Goal: Complete application form

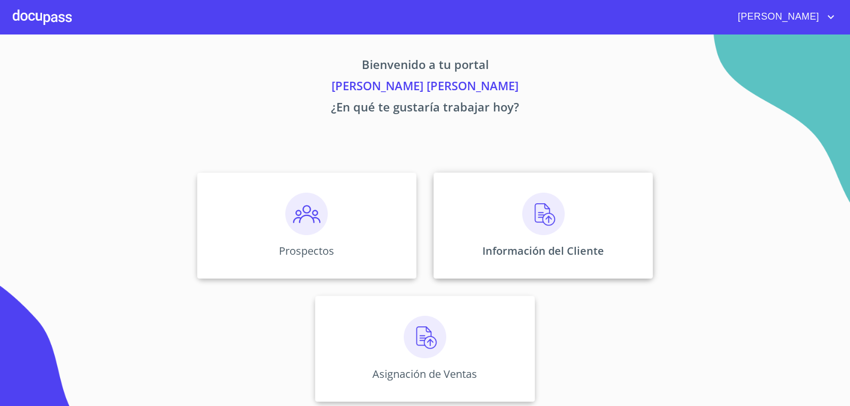
click at [535, 243] on div "Información del Cliente" at bounding box center [542, 226] width 219 height 106
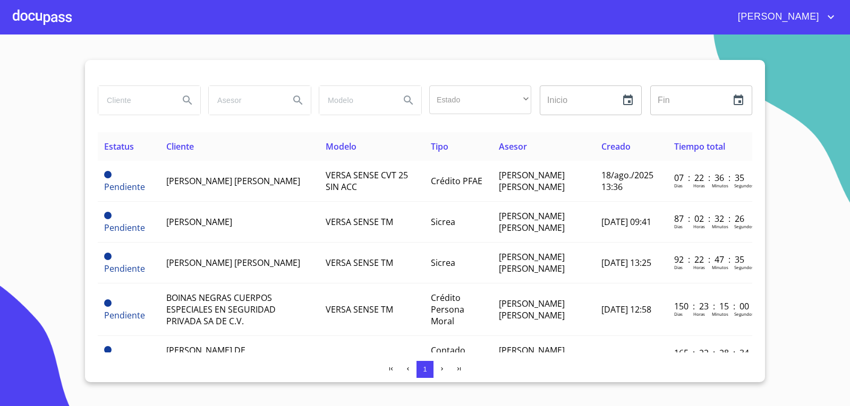
click at [36, 14] on div at bounding box center [42, 17] width 59 height 34
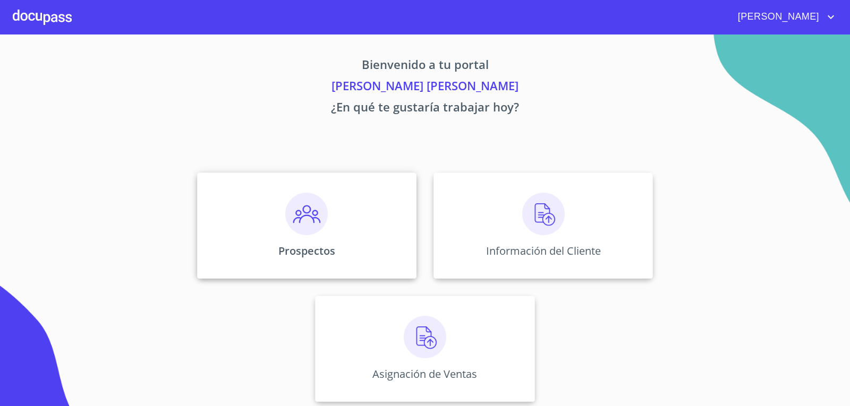
click at [331, 240] on div "Prospectos" at bounding box center [306, 226] width 219 height 106
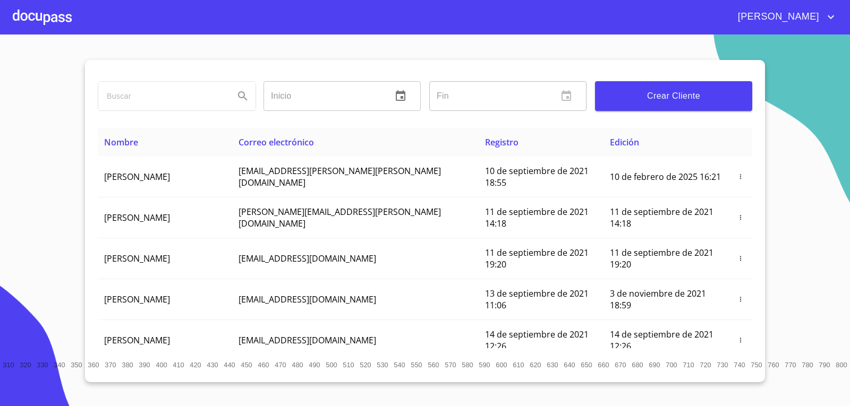
click at [209, 93] on input "search" at bounding box center [161, 96] width 127 height 29
type input "[PERSON_NAME] [PERSON_NAME]"
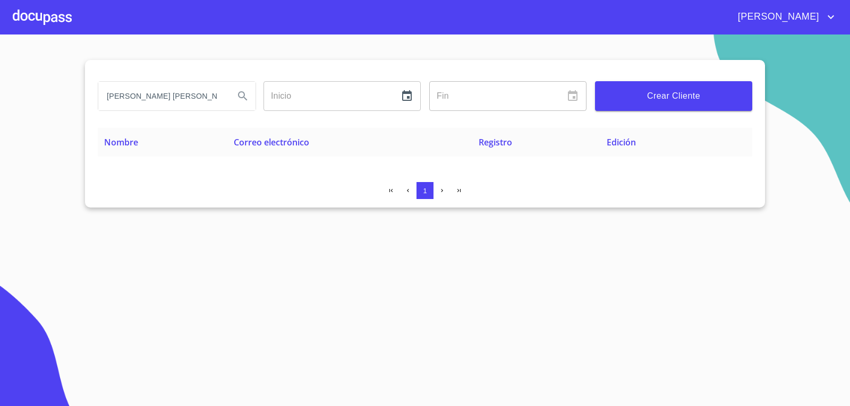
click at [730, 97] on span "Crear Cliente" at bounding box center [673, 96] width 140 height 15
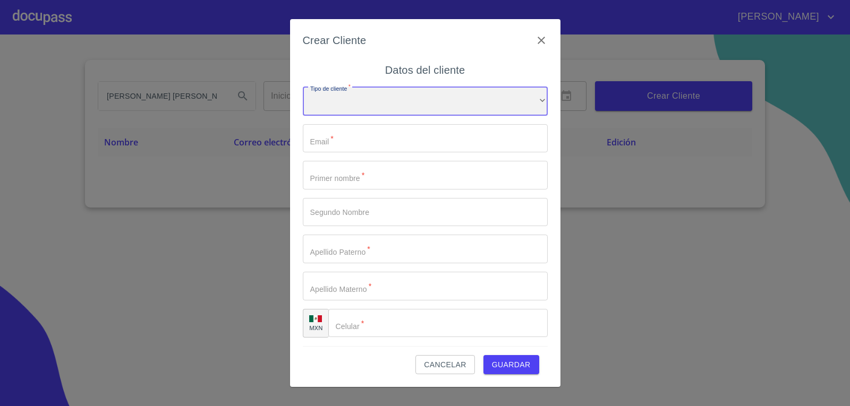
click at [357, 98] on div "​" at bounding box center [425, 101] width 245 height 29
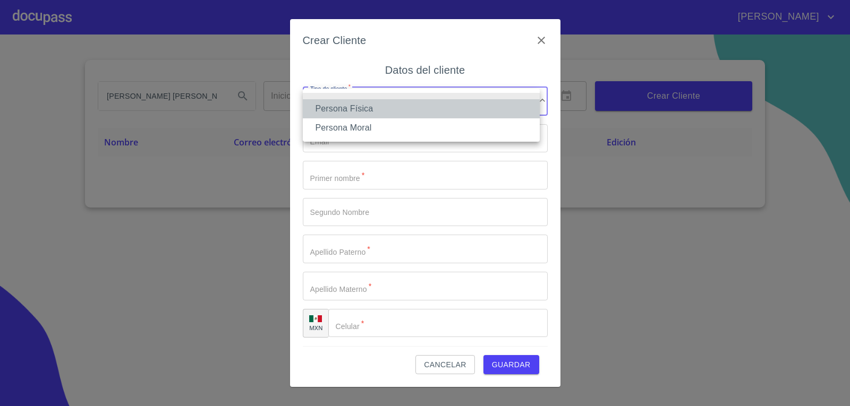
click at [358, 114] on li "Persona Física" at bounding box center [421, 108] width 237 height 19
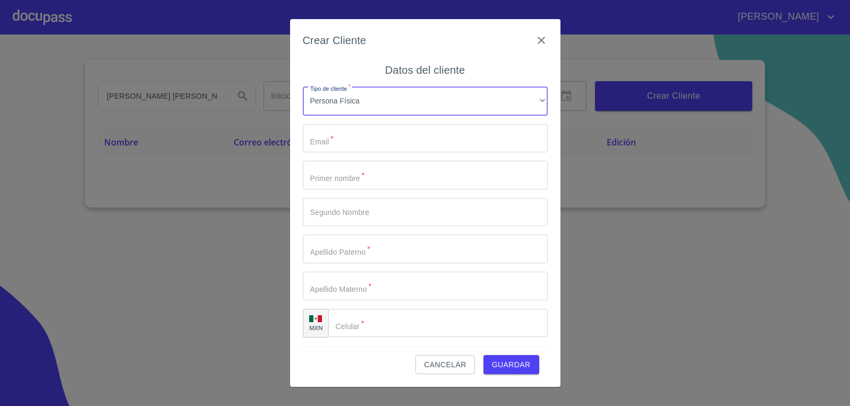
click at [380, 133] on input "Tipo de cliente   *" at bounding box center [425, 138] width 245 height 29
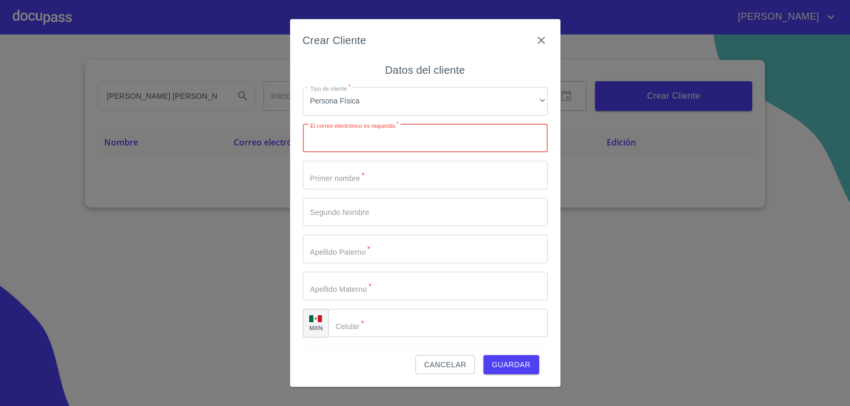
paste input "[EMAIL_ADDRESS][DOMAIN_NAME]"
type input "[EMAIL_ADDRESS][DOMAIN_NAME]"
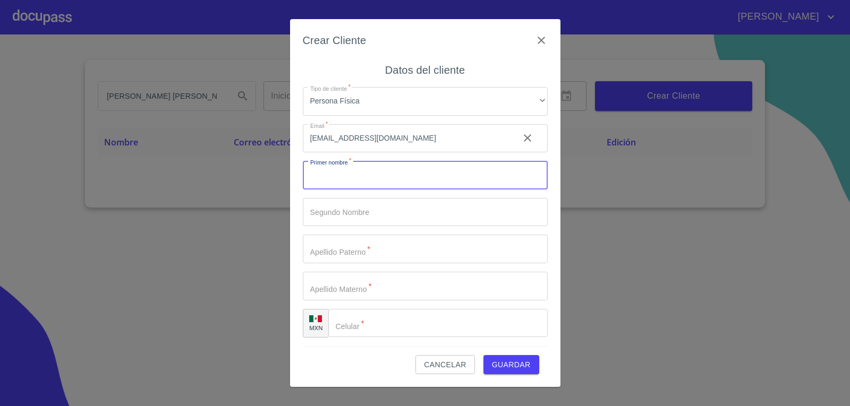
click at [365, 174] on input "Tipo de cliente   *" at bounding box center [425, 175] width 245 height 29
paste input "[PERSON_NAME] [PERSON_NAME]"
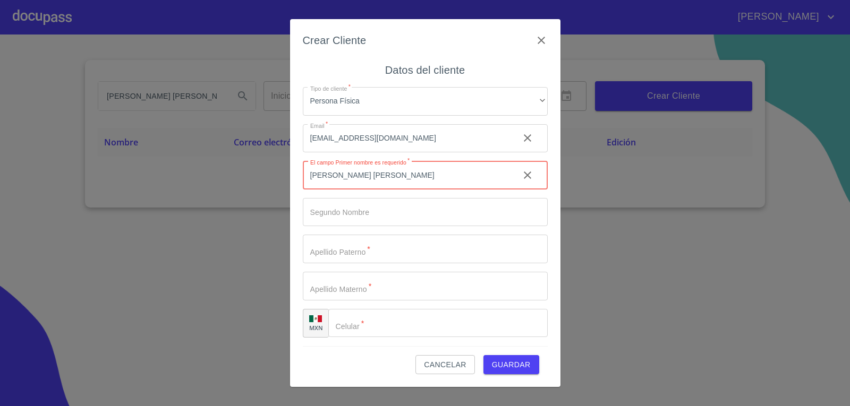
drag, startPoint x: 359, startPoint y: 183, endPoint x: 339, endPoint y: 173, distance: 22.3
click at [333, 177] on input "[PERSON_NAME] [PERSON_NAME]" at bounding box center [407, 175] width 208 height 29
type input "[PERSON_NAME]"
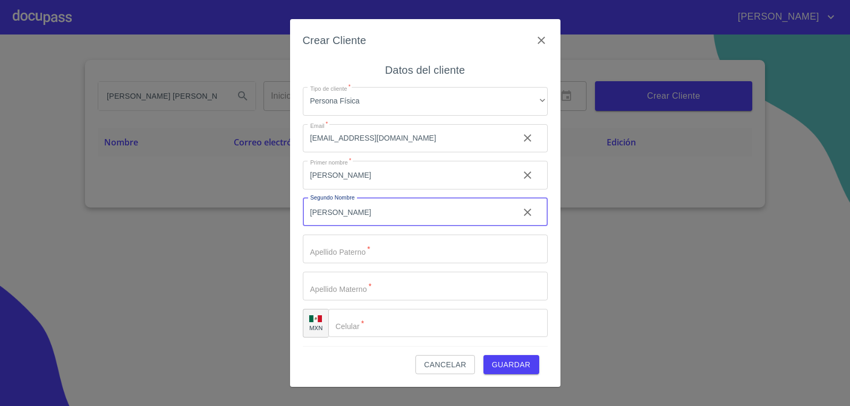
type input "[PERSON_NAME]"
click at [404, 245] on input "Tipo de cliente   *" at bounding box center [425, 249] width 245 height 29
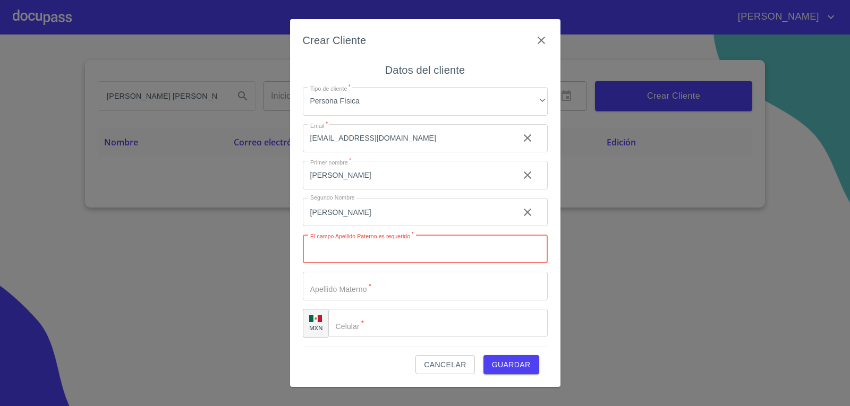
paste input "INFANTE"
type input "INFANTE"
click at [417, 281] on input "Tipo de cliente   *" at bounding box center [425, 286] width 245 height 29
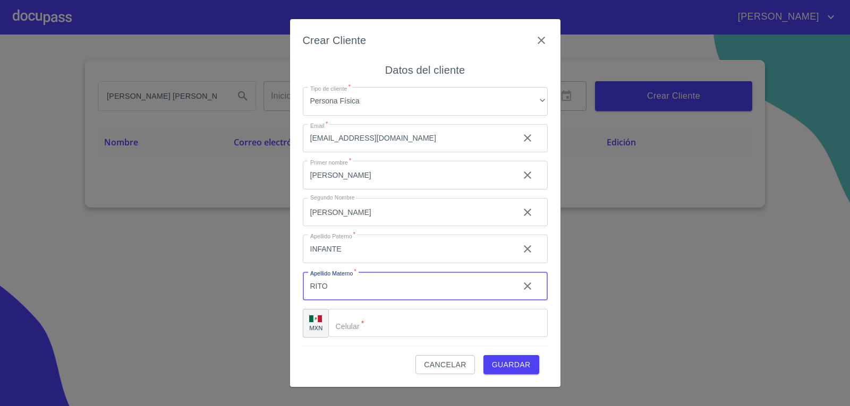
type input "RITO"
click at [430, 314] on input "Tipo de cliente   *" at bounding box center [437, 323] width 219 height 29
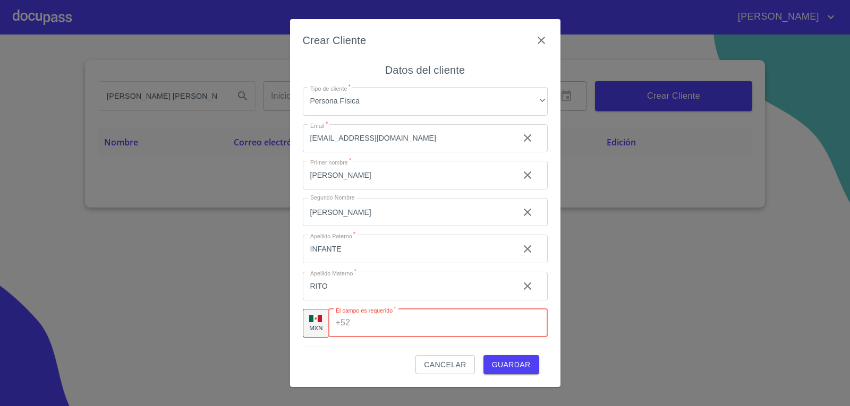
paste input "[PHONE_NUMBER]"
click at [385, 326] on input "[PHONE_NUMBER]" at bounding box center [434, 323] width 160 height 29
click at [366, 342] on div "Tipo de cliente   * Persona Física ​ Email   * [EMAIL_ADDRESS][DOMAIN_NAME] ​ P…" at bounding box center [425, 213] width 245 height 268
click at [370, 318] on input "[PHONE_NUMBER]" at bounding box center [421, 323] width 186 height 29
click at [370, 321] on input "[PHONE_NUMBER]" at bounding box center [434, 323] width 160 height 29
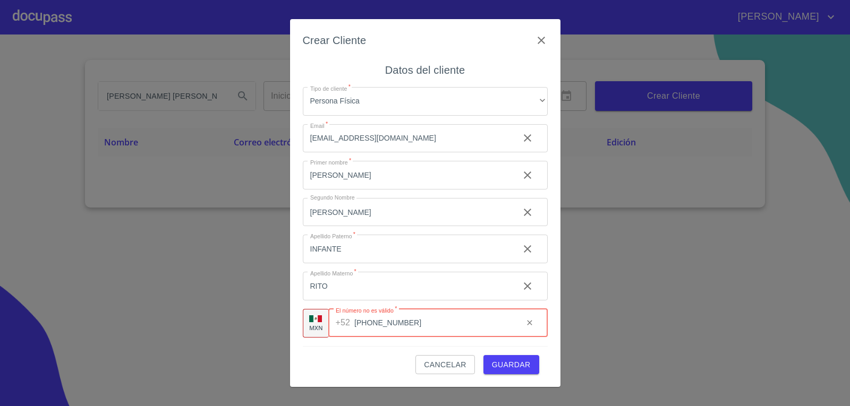
type input "[PHONE_NUMBER]"
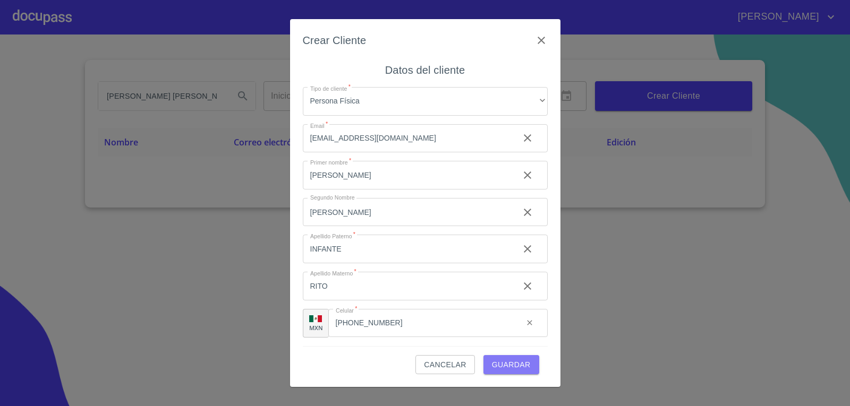
click at [501, 363] on span "Guardar" at bounding box center [511, 364] width 39 height 13
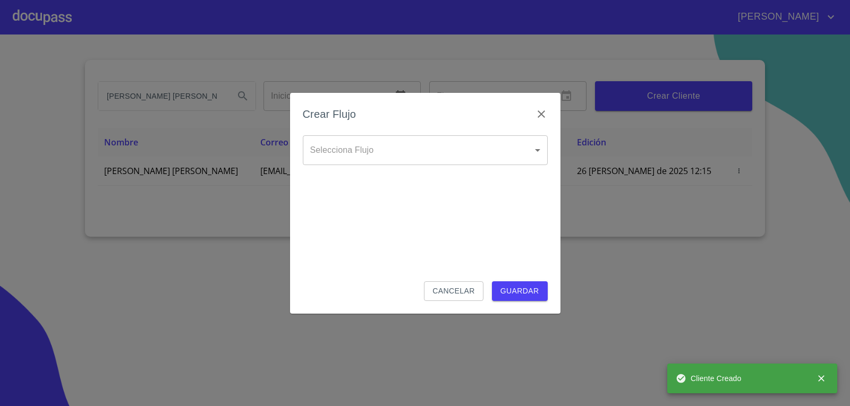
click at [486, 169] on div "Selecciona Flujo ​ Selecciona Flujo" at bounding box center [425, 158] width 245 height 47
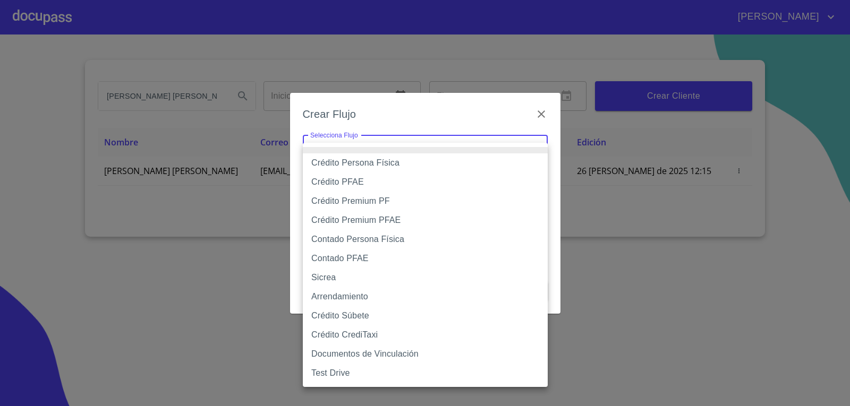
click at [482, 159] on body "[PERSON_NAME] [PERSON_NAME] [PERSON_NAME] Inicio ​ Fin ​ Crear Cliente Nombre C…" at bounding box center [425, 203] width 850 height 406
click at [364, 259] on li "Contado PFAE" at bounding box center [425, 258] width 245 height 19
type input "60bfa0300d9865ccc24b067f"
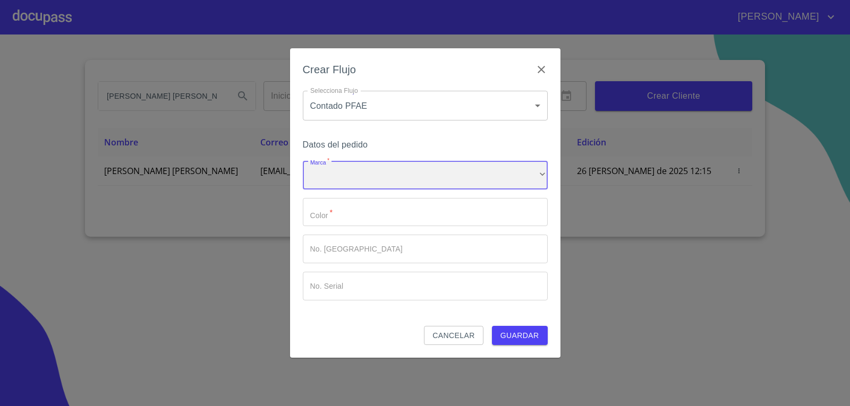
click at [413, 169] on div "​" at bounding box center [425, 175] width 245 height 29
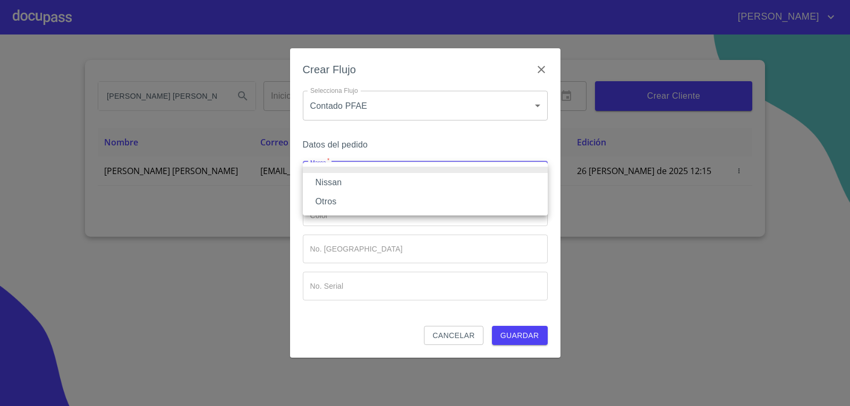
click at [341, 203] on li "Otros" at bounding box center [425, 201] width 245 height 19
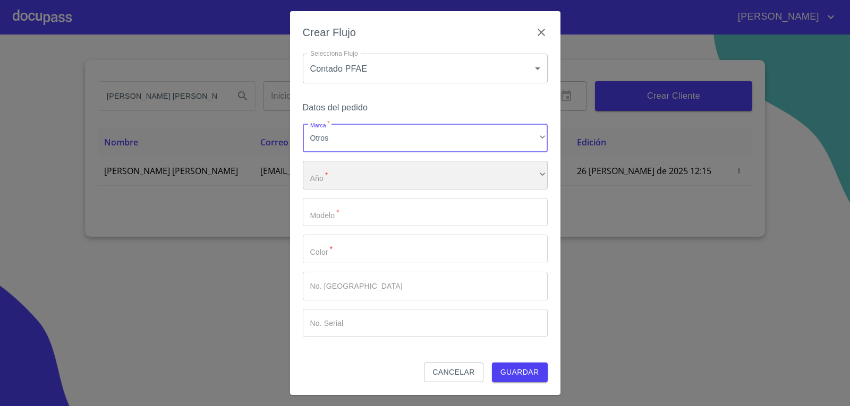
click at [361, 182] on div "​" at bounding box center [425, 175] width 245 height 29
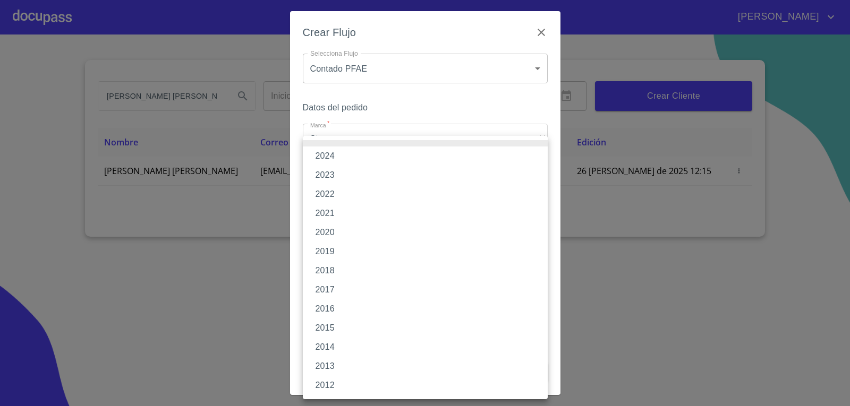
click at [335, 233] on li "2020" at bounding box center [425, 232] width 245 height 19
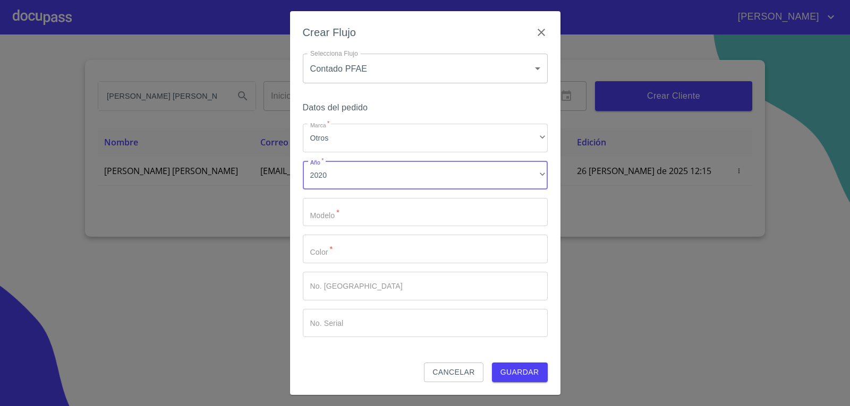
click at [353, 210] on input "Marca   *" at bounding box center [425, 212] width 245 height 29
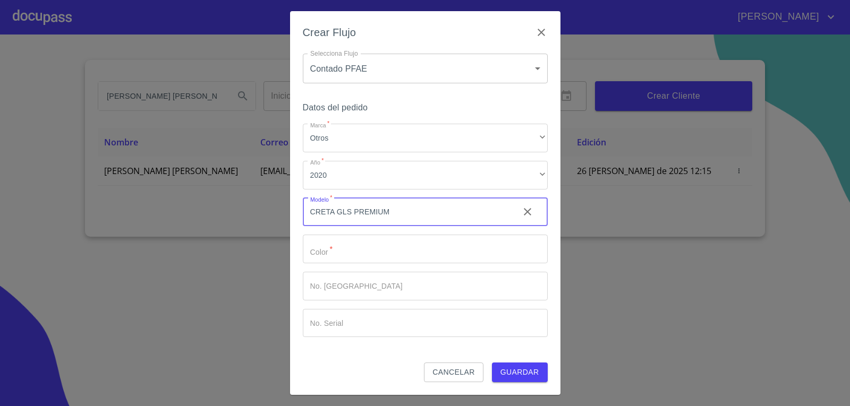
type input "CRETA GLS PREMIUM"
click at [432, 227] on div "Marca   * Otros ​ Año   * 2020 ​ Modelo   * CRETA GLS PREMIUM ​ Color   * ​ No.…" at bounding box center [425, 230] width 245 height 213
click at [428, 243] on input "Marca   *" at bounding box center [425, 249] width 245 height 29
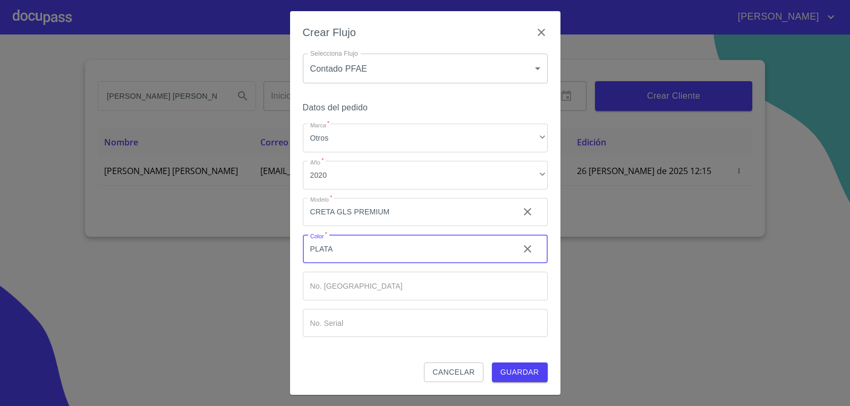
type input "PLATA"
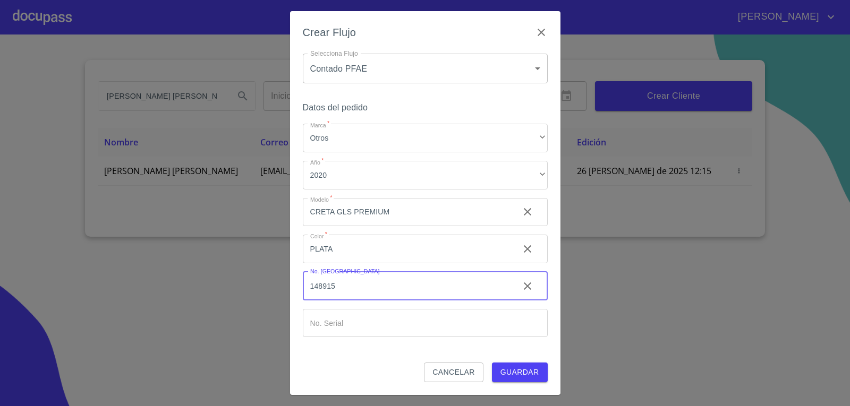
type input "148915"
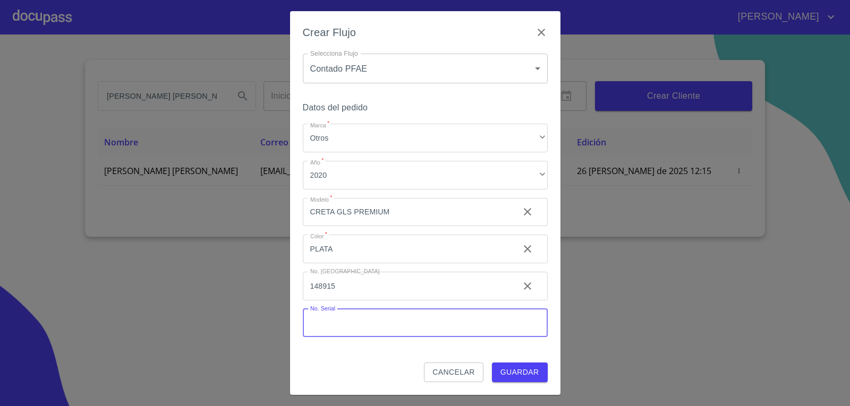
click at [341, 310] on input "Marca   *" at bounding box center [425, 323] width 245 height 29
click at [520, 372] on span "Guardar" at bounding box center [519, 372] width 39 height 13
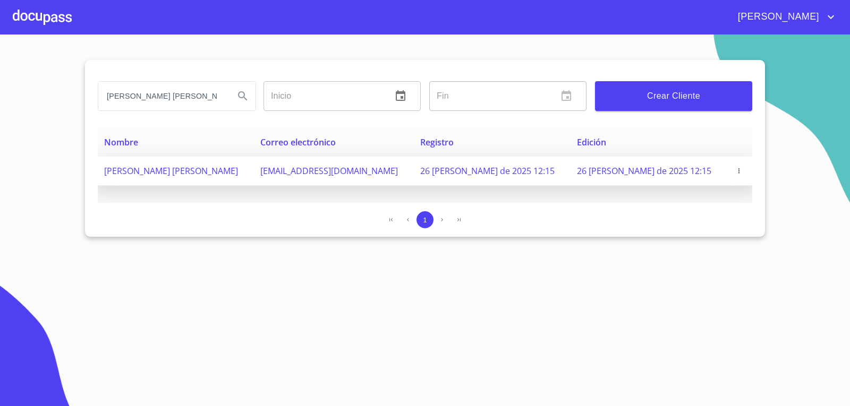
click at [490, 164] on td "26 [PERSON_NAME] de 2025 12:15" at bounding box center [492, 171] width 157 height 29
click at [176, 165] on span "[PERSON_NAME] [PERSON_NAME]" at bounding box center [171, 171] width 134 height 12
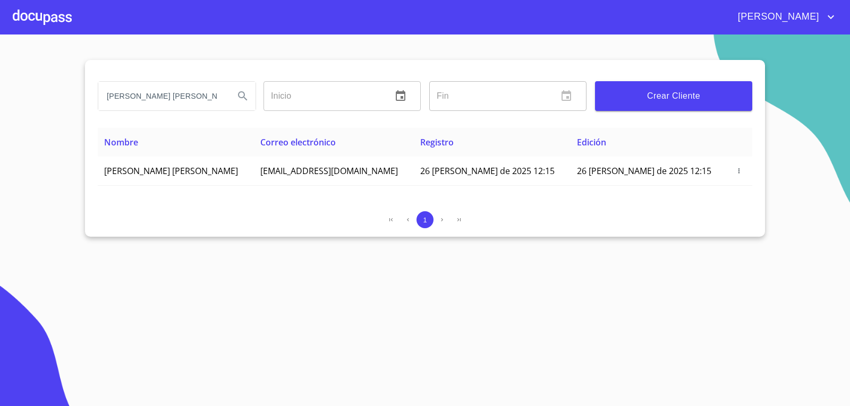
click at [49, 15] on div at bounding box center [42, 17] width 59 height 34
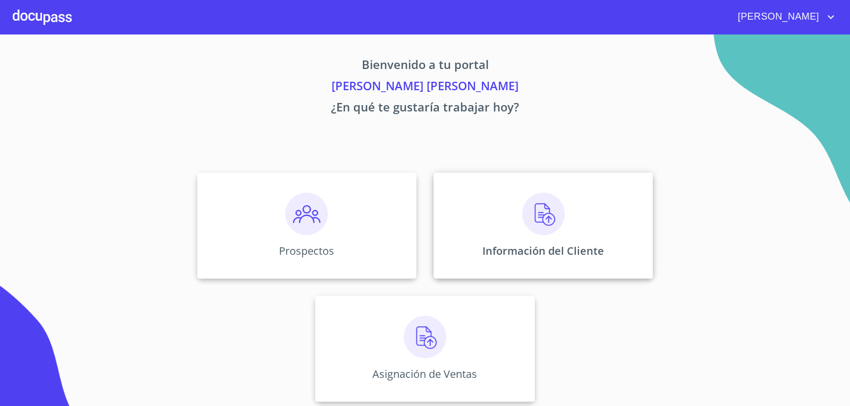
click at [511, 234] on div "Información del Cliente" at bounding box center [542, 226] width 219 height 106
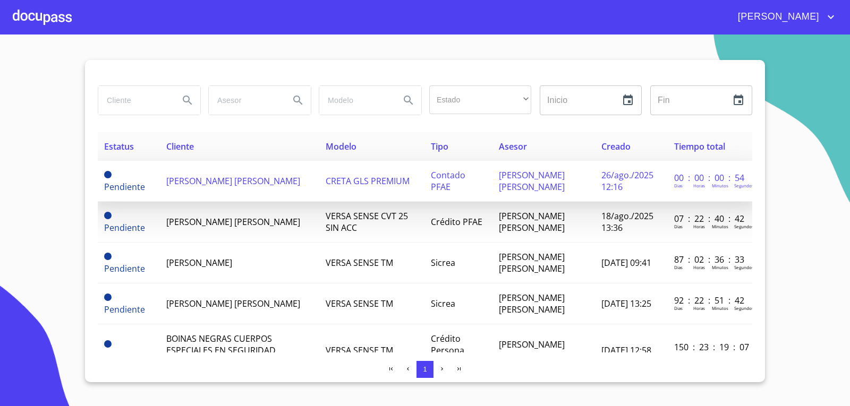
click at [283, 185] on td "[PERSON_NAME] [PERSON_NAME]" at bounding box center [239, 181] width 159 height 41
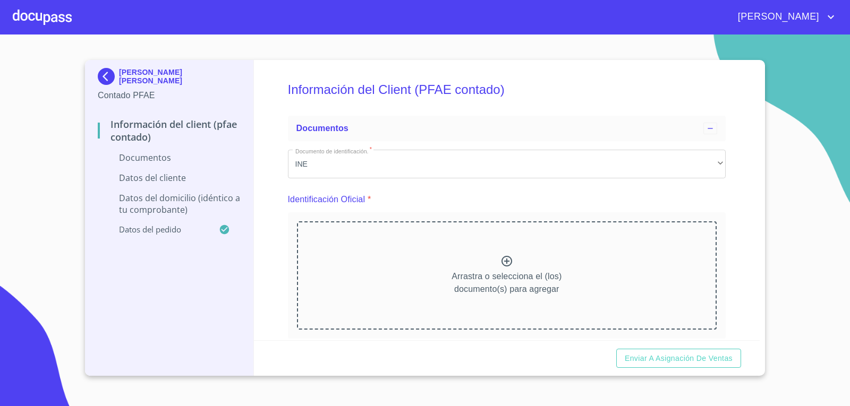
click at [494, 262] on div "Arrastra o selecciona el (los) documento(s) para agregar" at bounding box center [507, 275] width 420 height 108
click at [495, 262] on div "Arrastra o selecciona el (los) documento(s) para agregar" at bounding box center [507, 275] width 420 height 108
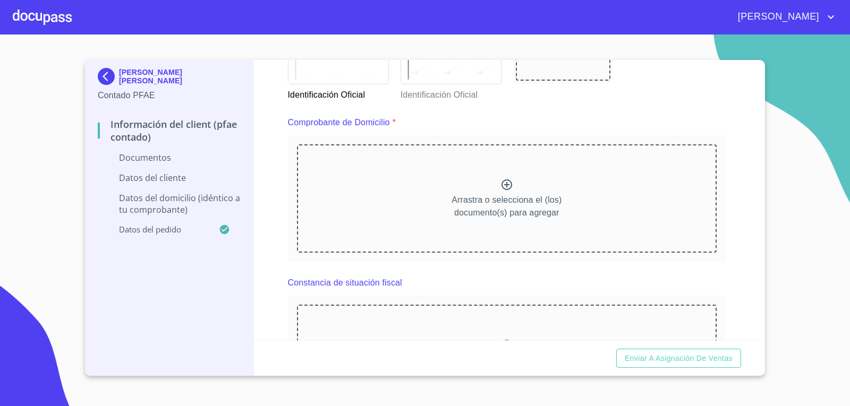
scroll to position [531, 0]
click at [538, 169] on div "Arrastra o selecciona el (los) documento(s) para agregar" at bounding box center [507, 199] width 420 height 108
click at [491, 189] on div "Arrastra o selecciona el (los) documento(s) para agregar" at bounding box center [507, 199] width 420 height 108
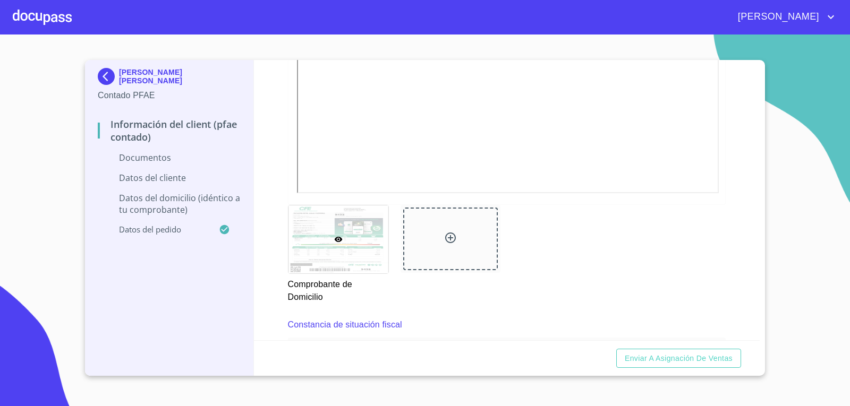
scroll to position [1009, 0]
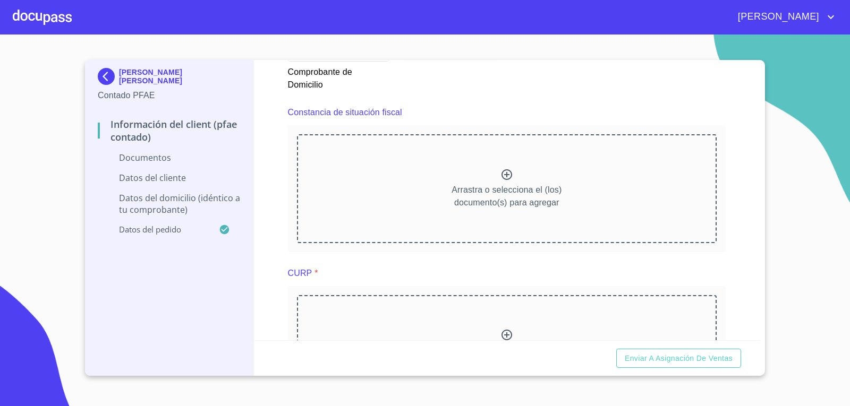
click at [501, 179] on icon at bounding box center [506, 174] width 11 height 11
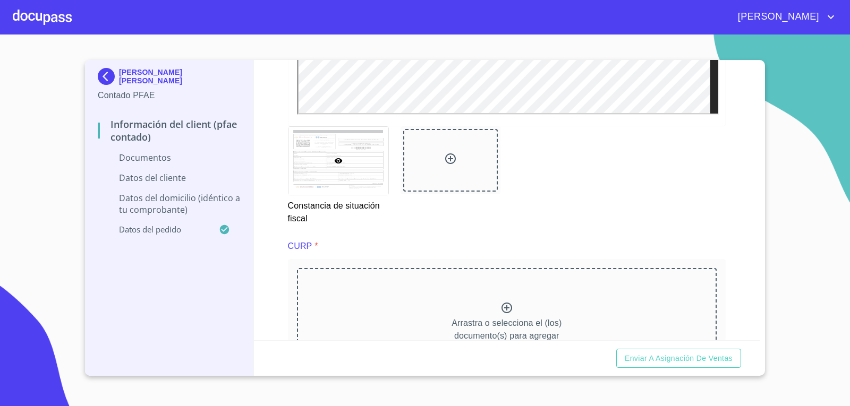
scroll to position [1434, 0]
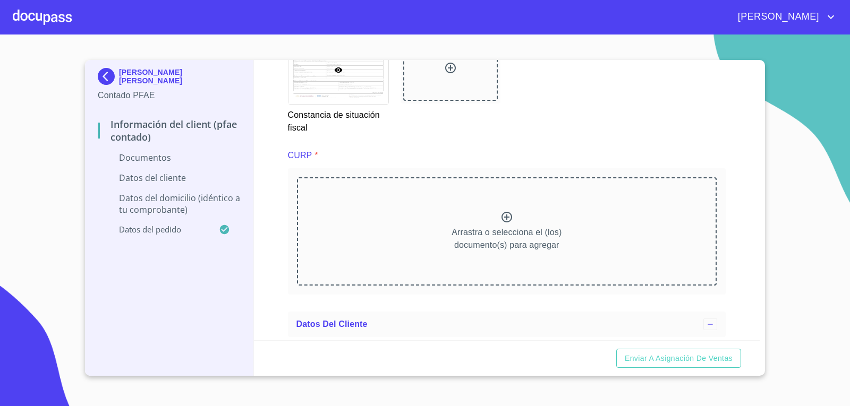
click at [514, 229] on p "Arrastra o selecciona el (los) documento(s) para agregar" at bounding box center [506, 238] width 110 height 25
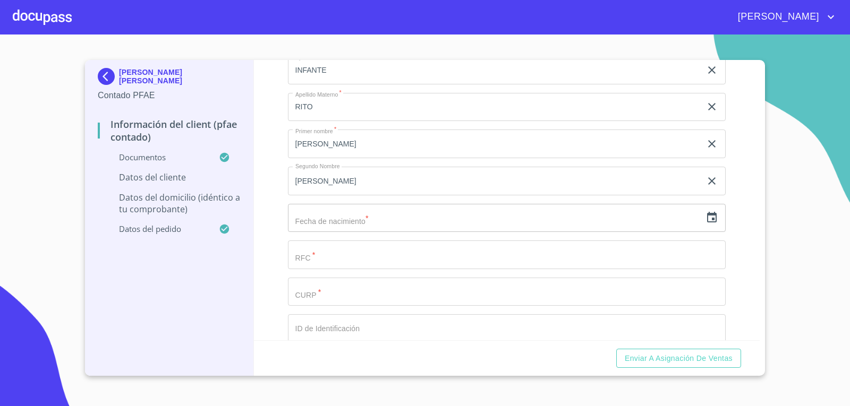
scroll to position [2071, 0]
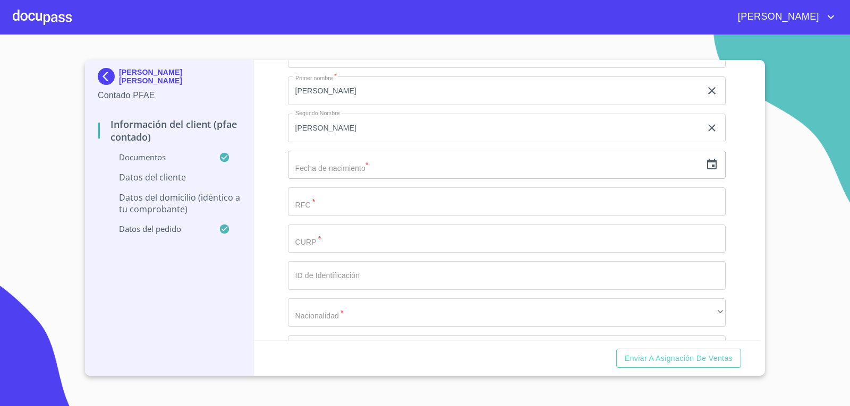
click at [400, 167] on input "text" at bounding box center [495, 165] width 414 height 29
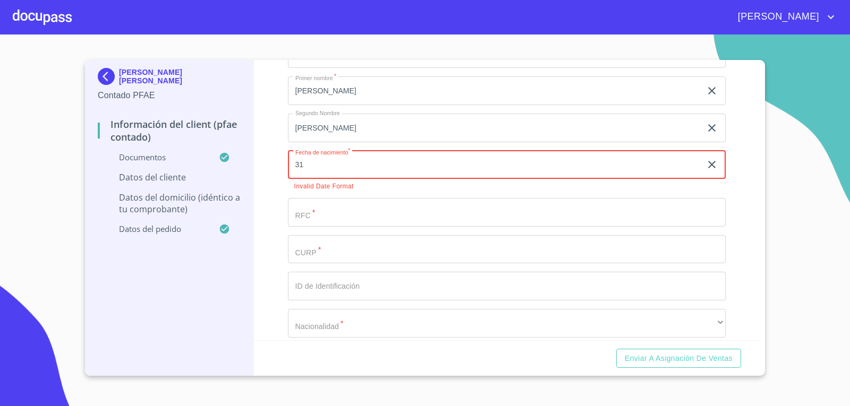
click at [618, 155] on input "31" at bounding box center [497, 165] width 418 height 29
type input "31"
click at [707, 166] on icon "button" at bounding box center [711, 164] width 13 height 13
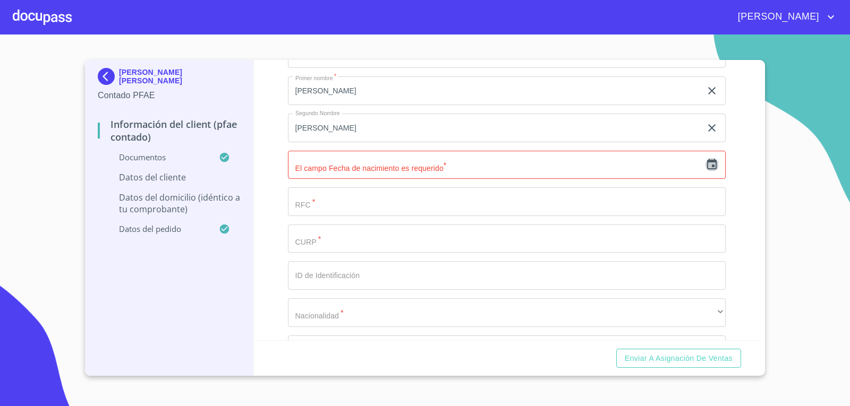
click at [707, 162] on icon "button" at bounding box center [712, 164] width 10 height 11
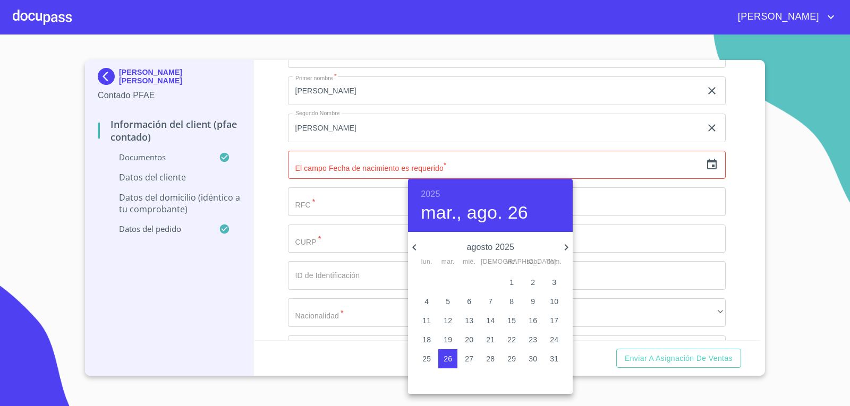
click at [430, 191] on h6 "2025" at bounding box center [430, 194] width 19 height 15
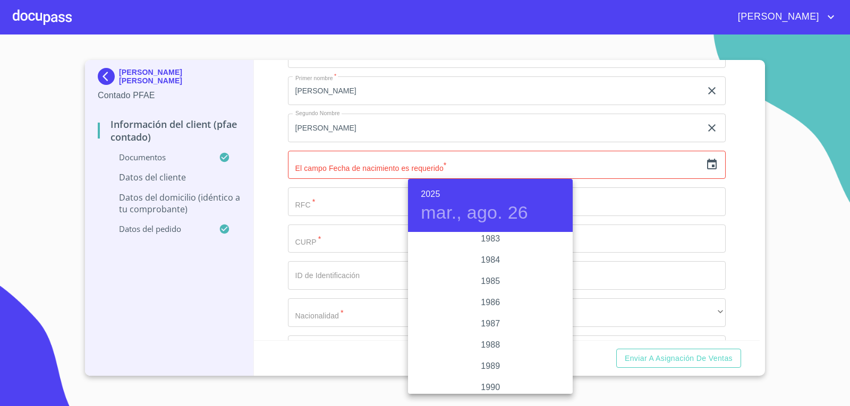
scroll to position [1105, 0]
click at [494, 330] on div "1981" at bounding box center [490, 329] width 165 height 21
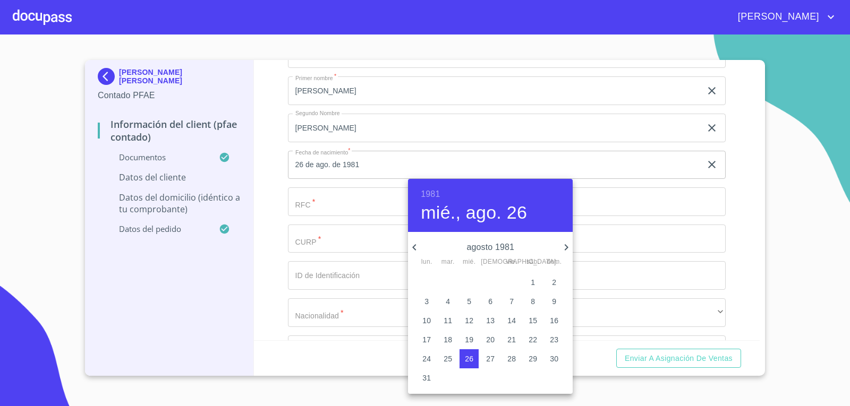
drag, startPoint x: 573, startPoint y: 249, endPoint x: 564, endPoint y: 247, distance: 8.6
click at [571, 249] on div "1981 mié., ago. 26 agosto 1981 lun. mar. mié. jue. vie. sáb. dom. 27 28 29 30 3…" at bounding box center [425, 203] width 850 height 406
click at [562, 247] on icon "button" at bounding box center [566, 247] width 13 height 13
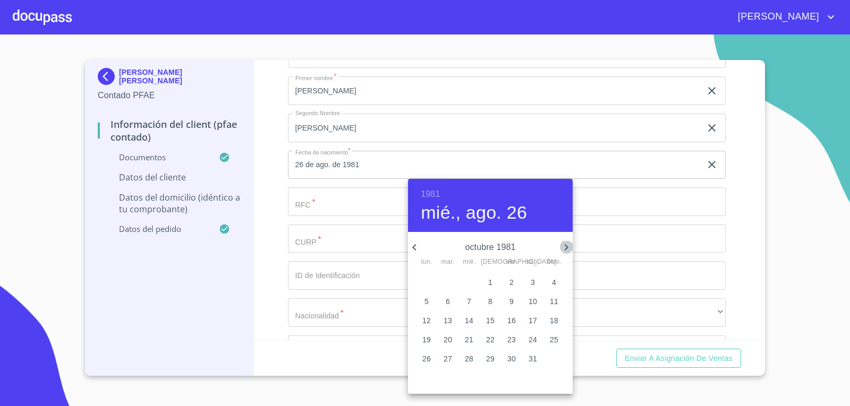
click at [562, 247] on icon "button" at bounding box center [566, 247] width 13 height 13
click at [485, 366] on button "31" at bounding box center [490, 358] width 19 height 19
type input "31 de dic. de 1981"
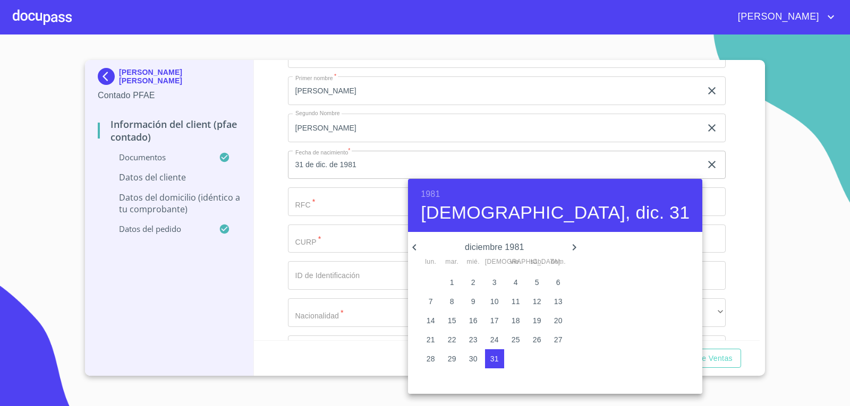
click at [286, 263] on div at bounding box center [425, 203] width 850 height 406
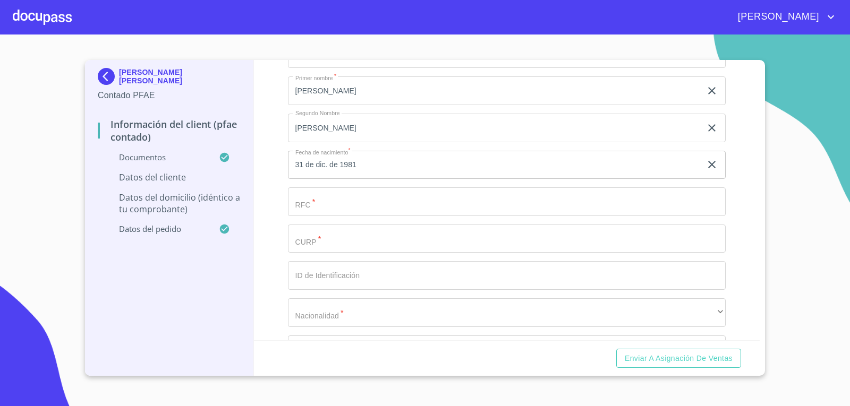
click at [315, 202] on input "Documento de identificación.   *" at bounding box center [507, 201] width 438 height 29
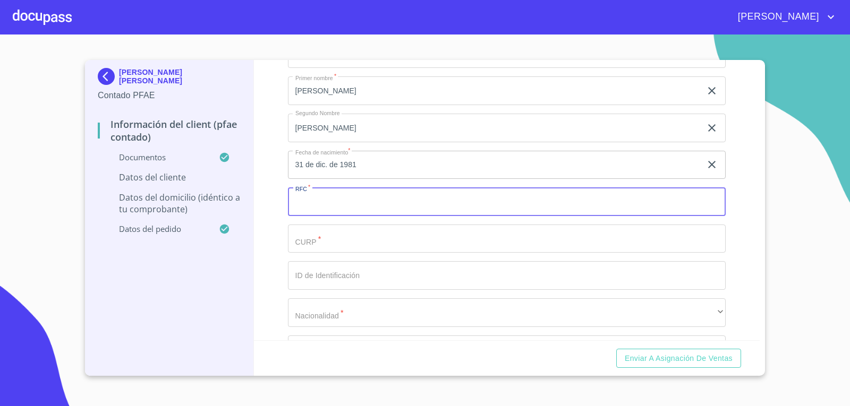
paste input "IARJ811231DM3"
type input "IARJ811231DM3"
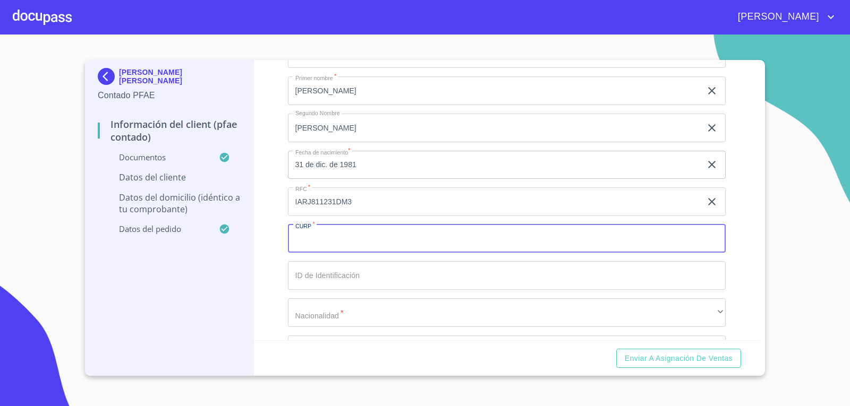
click at [517, 232] on input "Documento de identificación.   *" at bounding box center [507, 239] width 438 height 29
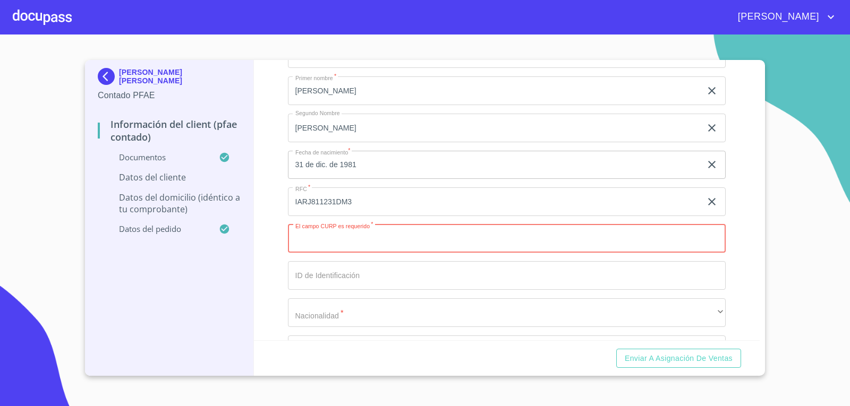
paste input "IARJ811231MJCNTL06"
type input "IARJ811231MJCNTL06"
click at [405, 281] on input "Documento de identificación.   *" at bounding box center [507, 275] width 438 height 29
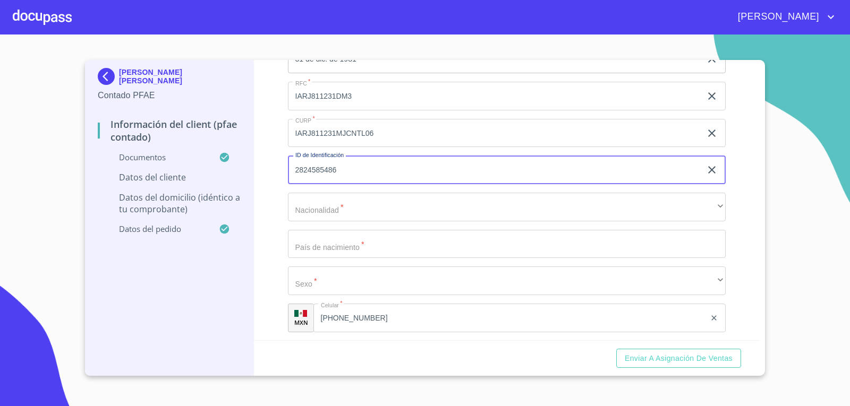
scroll to position [2177, 0]
type input "2824585486"
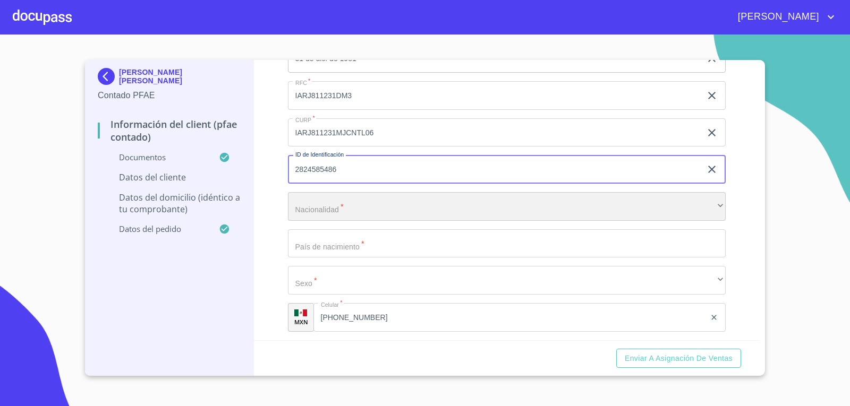
click at [697, 210] on div "​" at bounding box center [507, 206] width 438 height 29
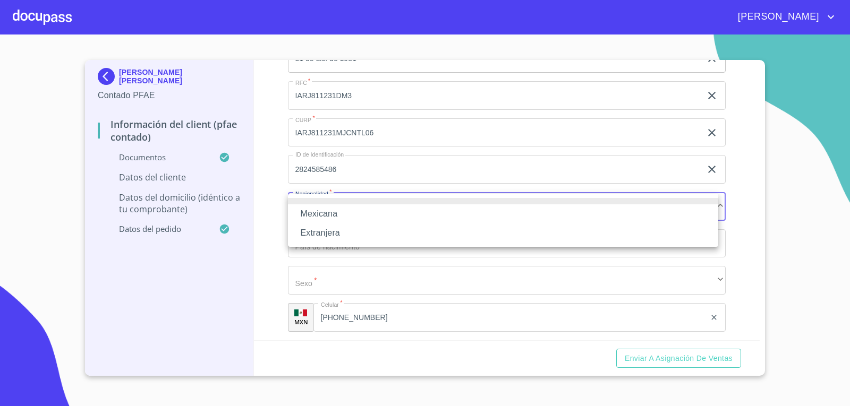
click at [386, 209] on li "Mexicana" at bounding box center [503, 213] width 430 height 19
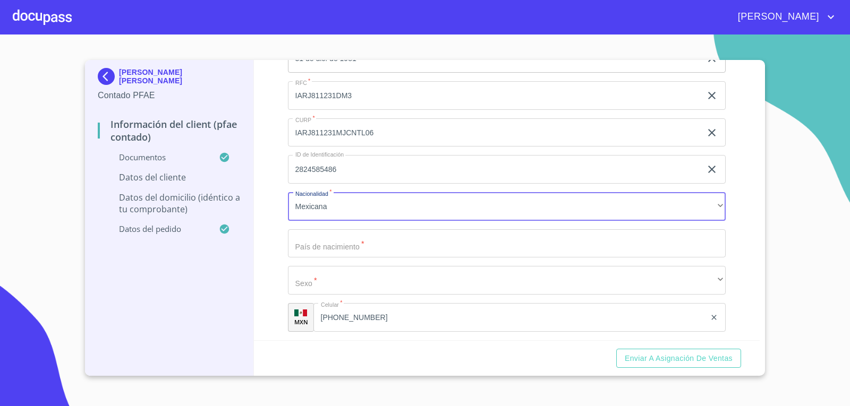
click at [387, 243] on input "Documento de identificación.   *" at bounding box center [507, 243] width 438 height 29
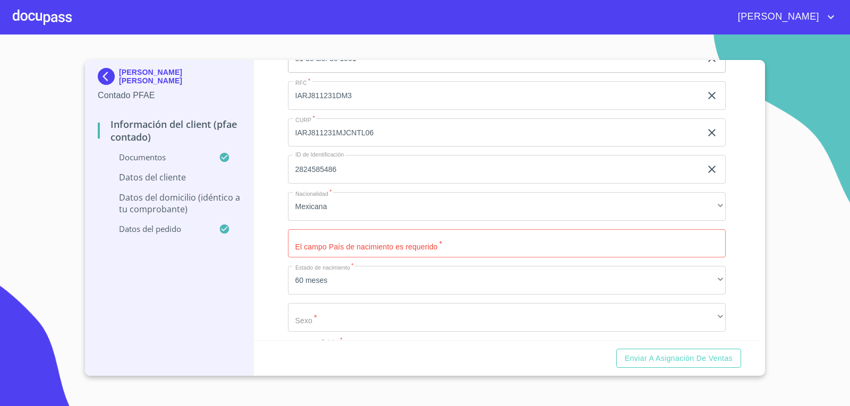
click at [738, 264] on div "Información del Client (PFAE contado) Documentos Documento de identificación.  …" at bounding box center [507, 200] width 506 height 280
click at [663, 245] on input "Documento de identificación.   *" at bounding box center [507, 243] width 438 height 29
type input "m"
type input "[GEOGRAPHIC_DATA]"
click at [284, 297] on div "Información del Client (PFAE contado) Documentos Documento de identificación.  …" at bounding box center [507, 200] width 506 height 280
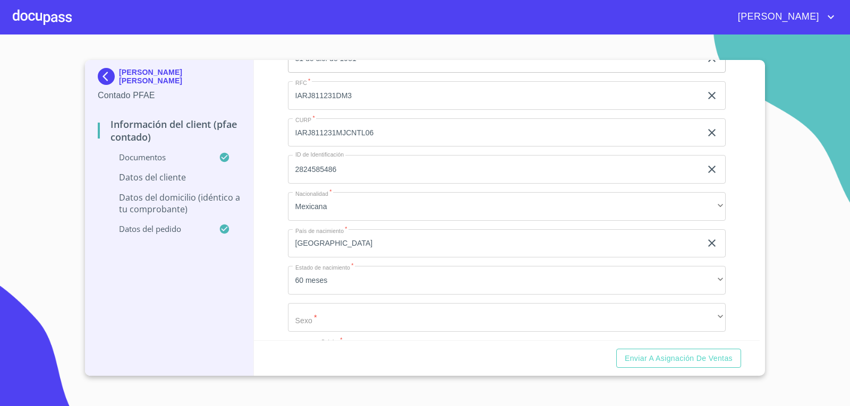
scroll to position [2283, 0]
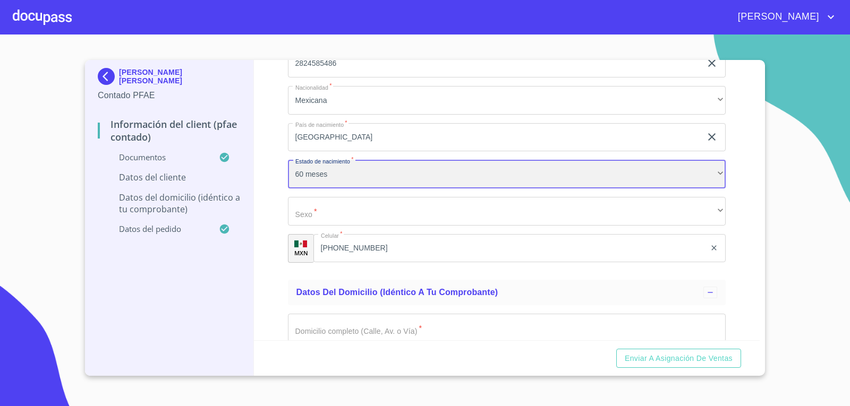
click at [409, 167] on div "60 meses" at bounding box center [507, 174] width 438 height 29
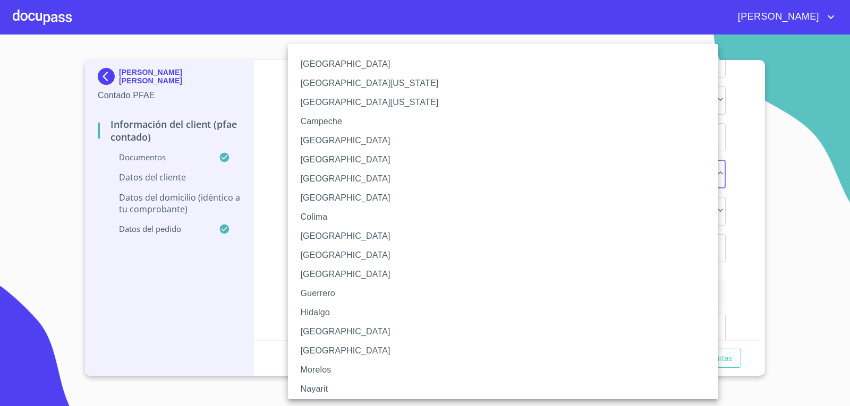
click at [314, 331] on li "[GEOGRAPHIC_DATA]" at bounding box center [507, 331] width 438 height 19
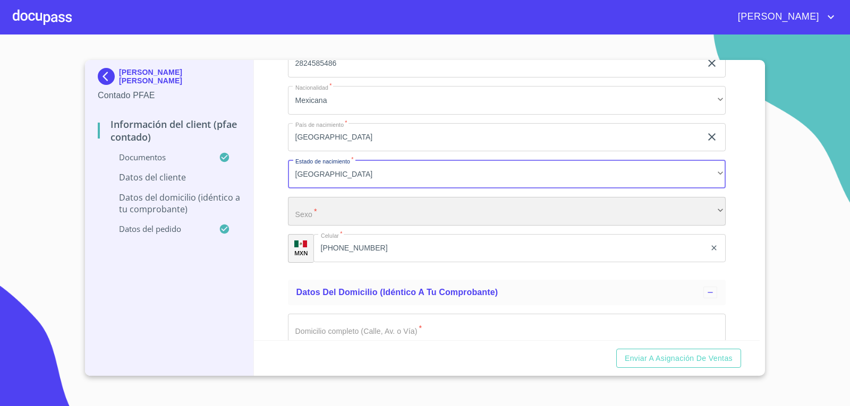
click at [337, 199] on div "​" at bounding box center [507, 211] width 438 height 29
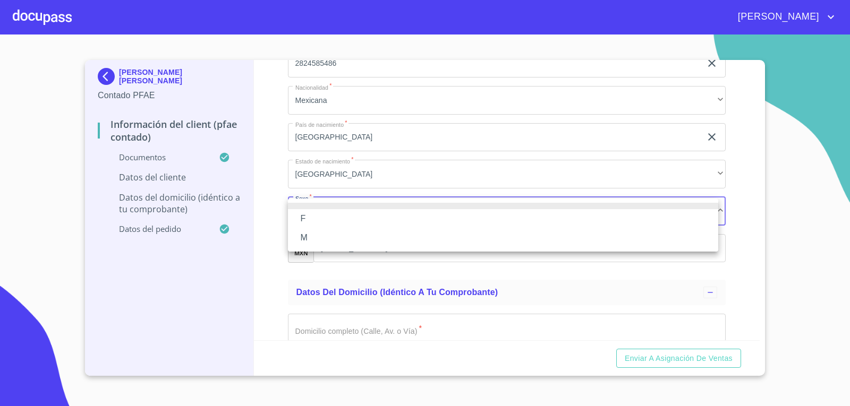
click at [297, 210] on li "F" at bounding box center [503, 218] width 430 height 19
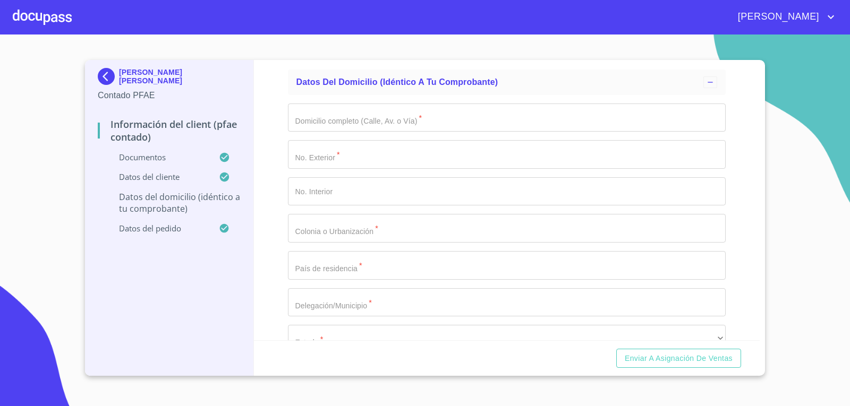
scroll to position [2496, 0]
click at [331, 118] on input "Documento de identificación.   *" at bounding box center [507, 115] width 438 height 29
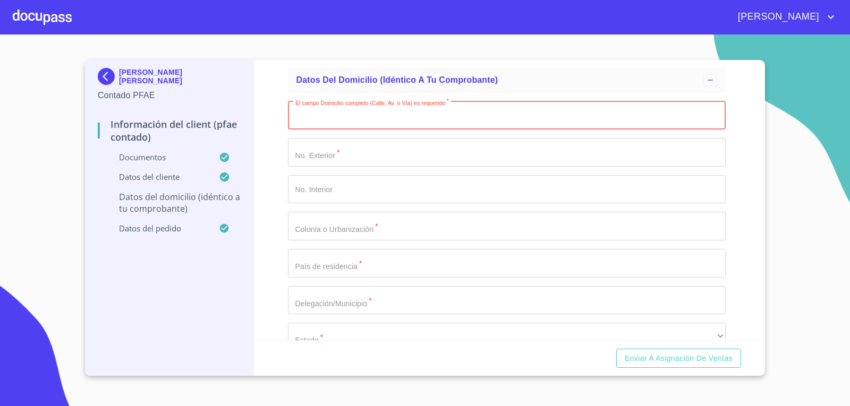
paste input "PLATA"
type input "PLATA"
click at [344, 148] on input "Documento de identificación.   *" at bounding box center [507, 152] width 438 height 29
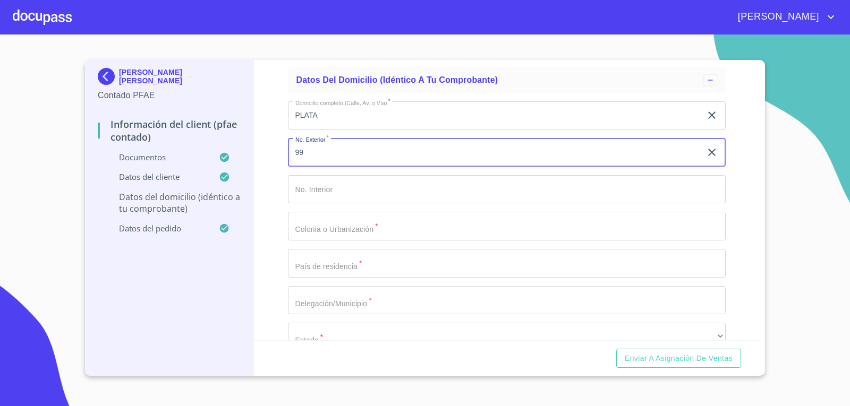
type input "99"
click at [409, 226] on input "Documento de identificación.   *" at bounding box center [507, 226] width 438 height 29
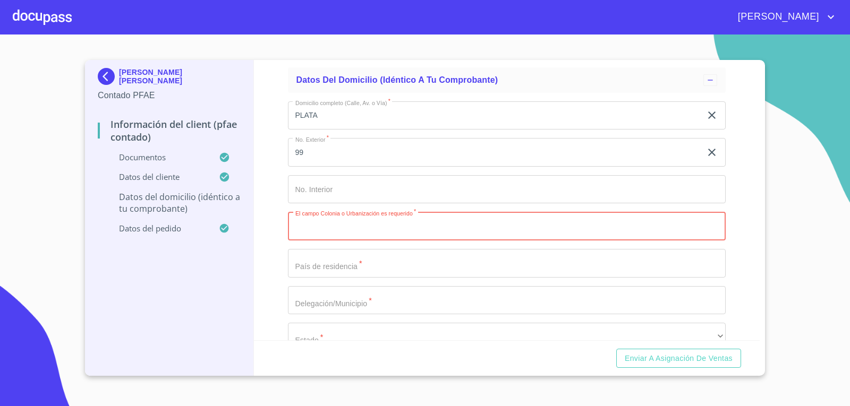
paste input "BALCONES DE LA CANTERA"
type input "BALCONES DE LA CANTERA"
click at [375, 260] on input "Documento de identificación.   *" at bounding box center [507, 263] width 438 height 29
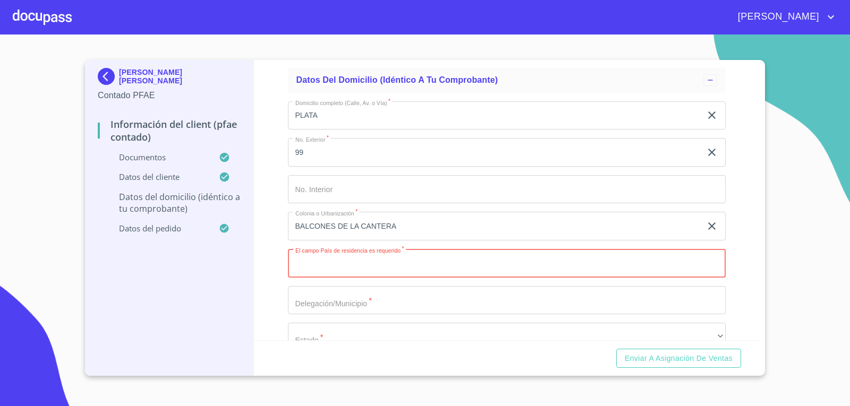
click at [392, 258] on input "Documento de identificación.   *" at bounding box center [507, 263] width 438 height 29
type input "[GEOGRAPHIC_DATA]"
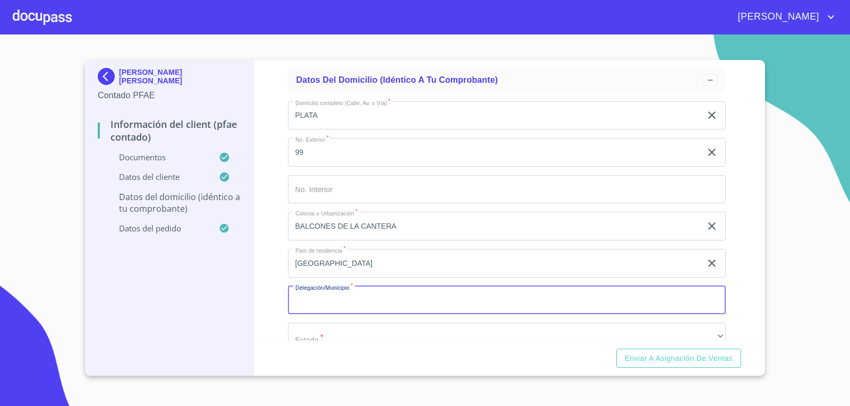
click at [320, 298] on input "Documento de identificación.   *" at bounding box center [507, 300] width 438 height 29
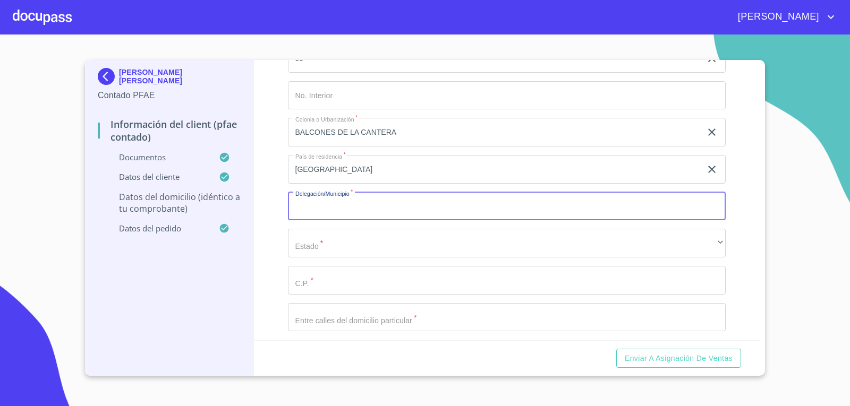
scroll to position [2602, 0]
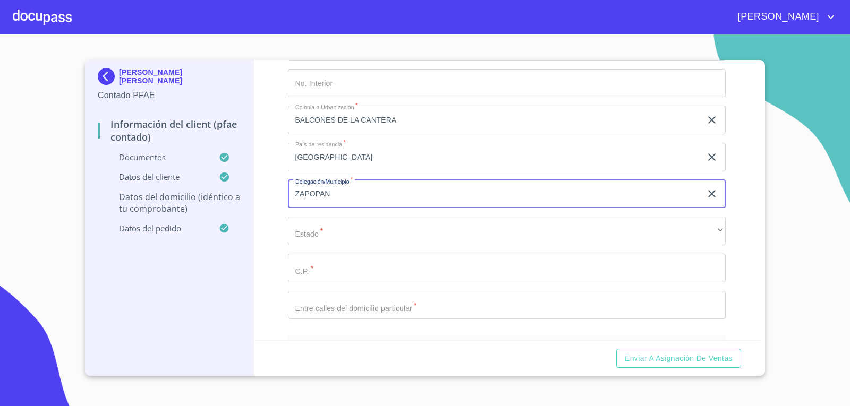
type input "ZAPOPAN"
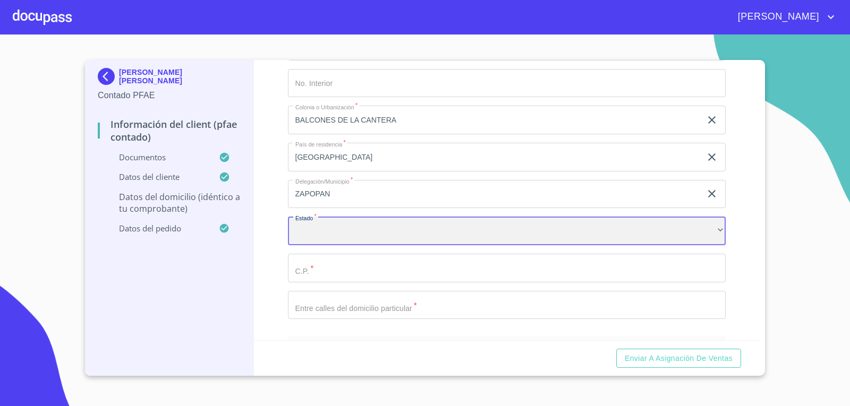
click at [414, 236] on div "​" at bounding box center [507, 231] width 438 height 29
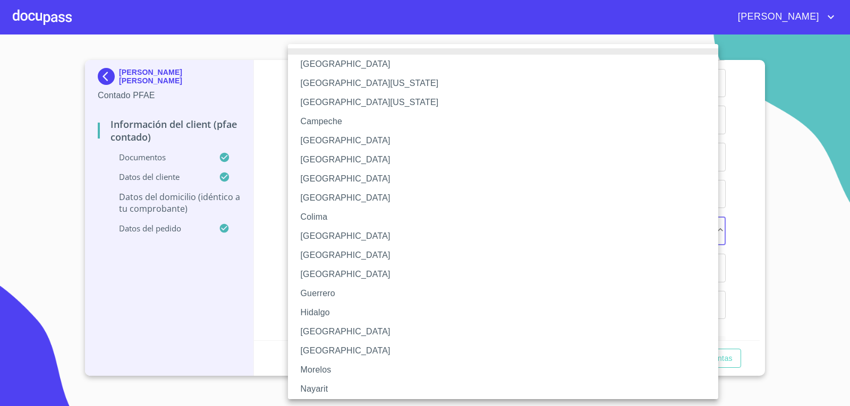
click at [410, 227] on li "[GEOGRAPHIC_DATA]" at bounding box center [507, 236] width 438 height 19
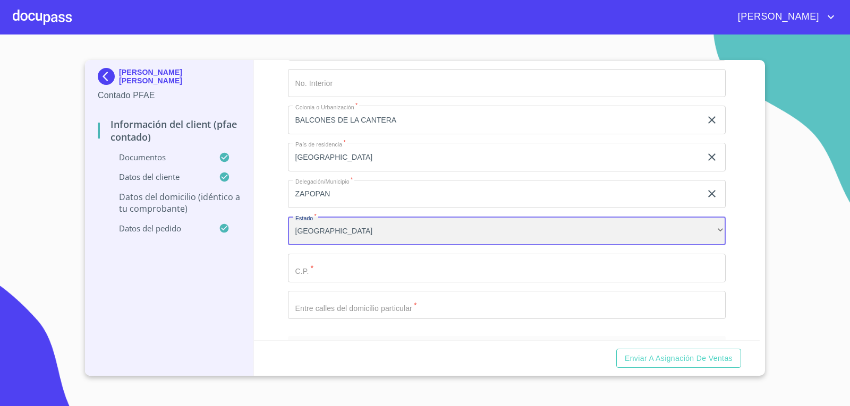
click at [410, 227] on div "[GEOGRAPHIC_DATA]" at bounding box center [507, 231] width 438 height 29
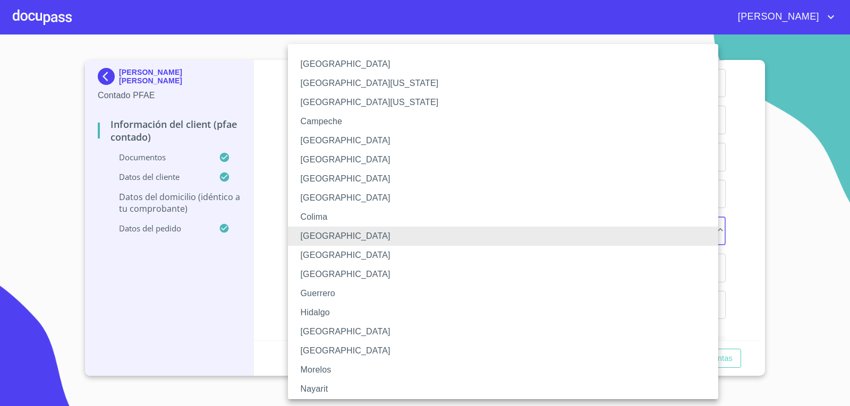
click at [374, 335] on li "[GEOGRAPHIC_DATA]" at bounding box center [507, 331] width 438 height 19
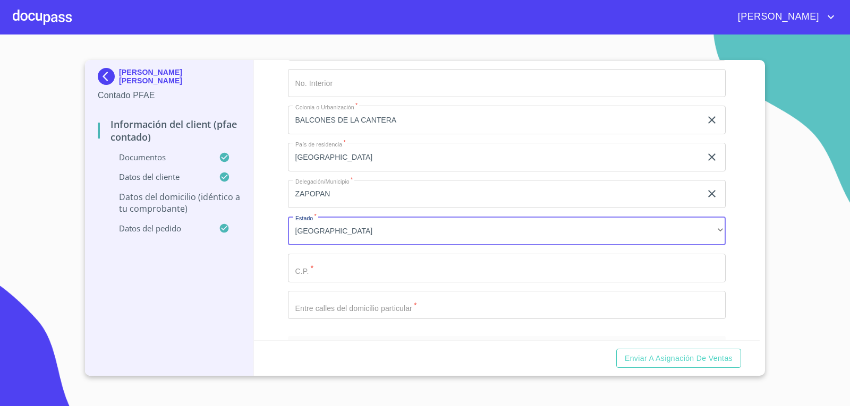
click at [378, 274] on input "Documento de identificación.   *" at bounding box center [507, 268] width 438 height 29
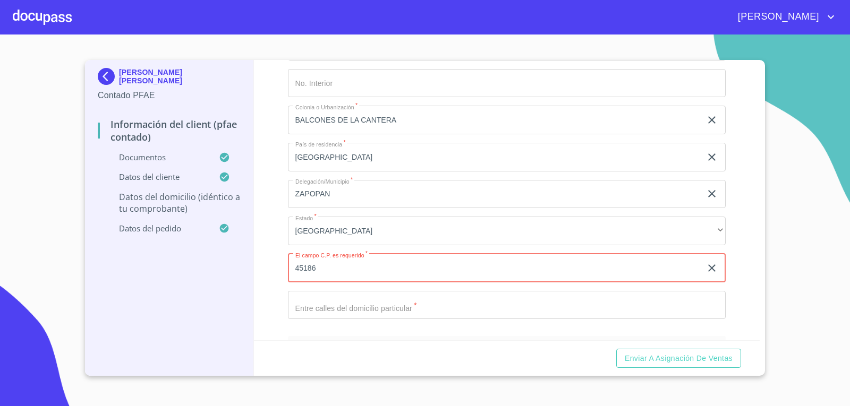
type input "45186"
click at [371, 294] on input "Documento de identificación.   *" at bounding box center [507, 305] width 438 height 29
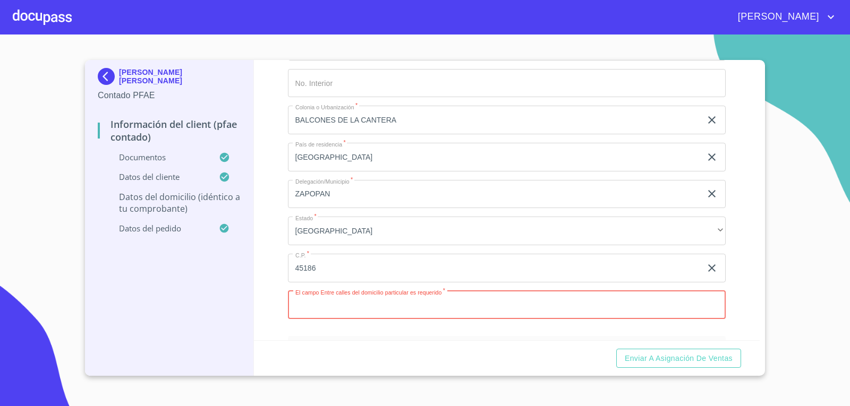
paste input "ORO CANTERA BLANCA"
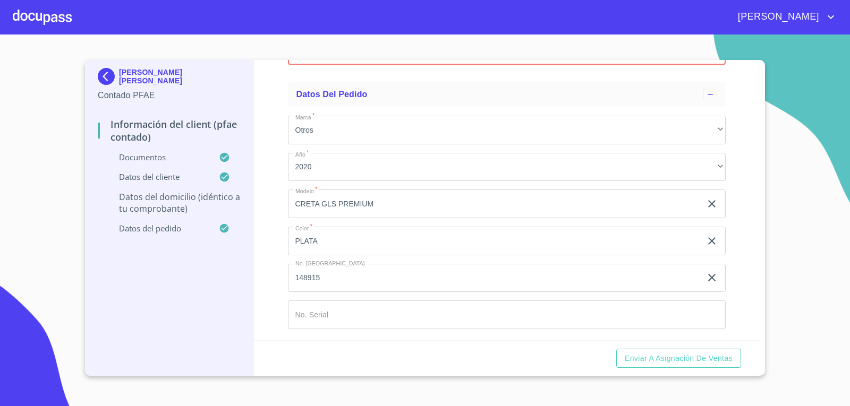
scroll to position [2858, 0]
type input "ORO CANTERA BLANCA"
click at [386, 354] on div "Enviar a Asignación de Ventas" at bounding box center [507, 358] width 506 height 36
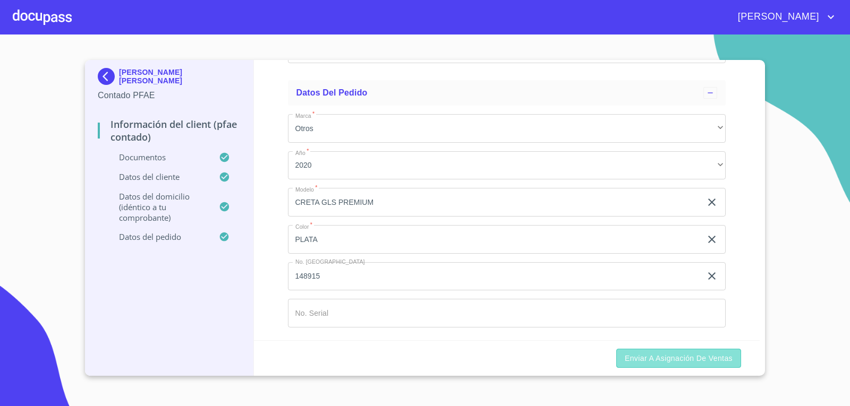
click at [720, 356] on span "Enviar a Asignación de Ventas" at bounding box center [678, 358] width 108 height 13
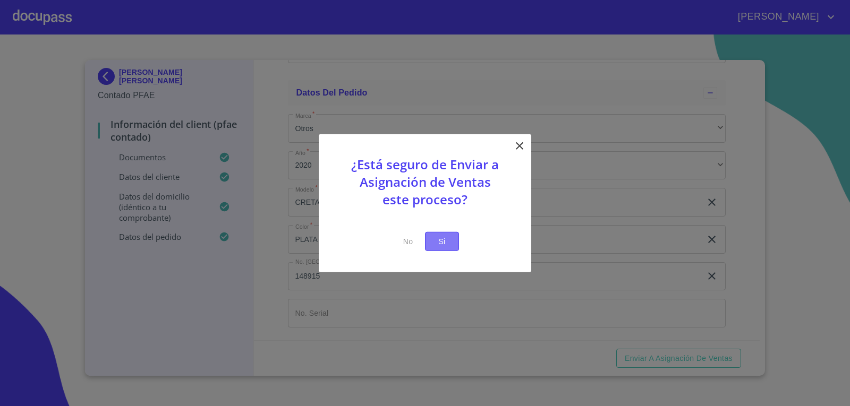
click at [438, 243] on span "Si" at bounding box center [441, 241] width 17 height 13
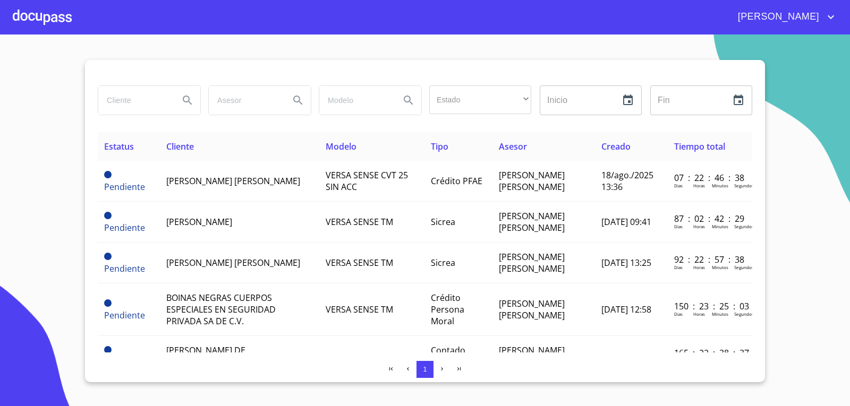
click at [61, 40] on section "Estado ​ ​ Inicio ​ Fin ​ Estatus Cliente Modelo Tipo Asesor Creado Tiempo tota…" at bounding box center [425, 221] width 850 height 372
click at [63, 29] on div at bounding box center [42, 17] width 59 height 34
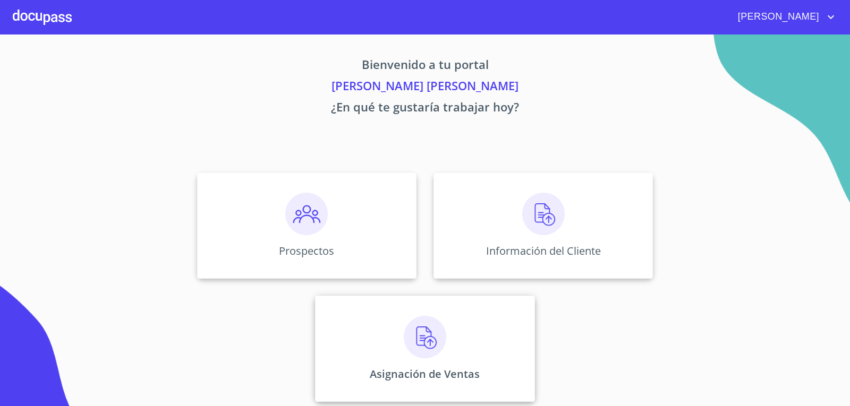
click at [404, 351] on img at bounding box center [425, 337] width 42 height 42
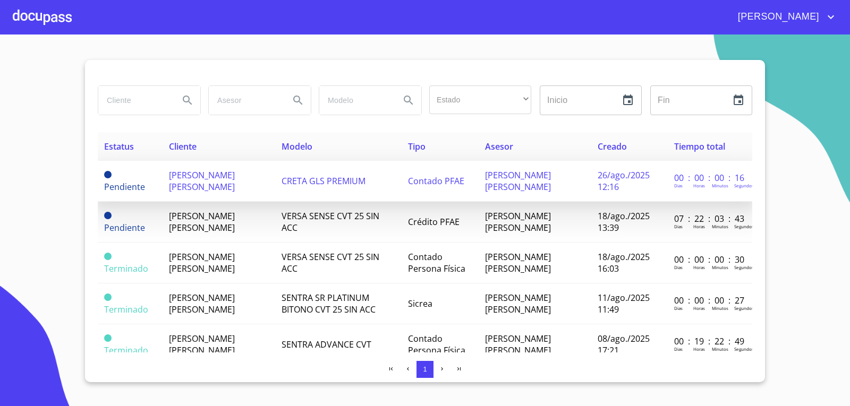
click at [232, 183] on td "[PERSON_NAME] [PERSON_NAME]" at bounding box center [218, 181] width 113 height 41
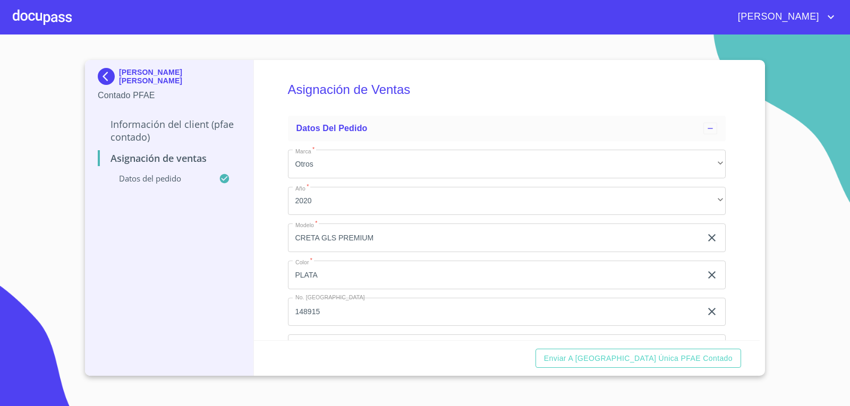
click at [110, 72] on img at bounding box center [108, 76] width 21 height 17
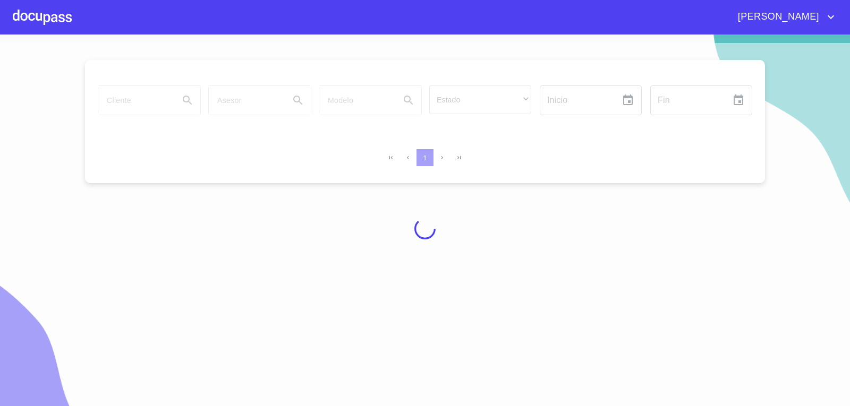
click at [51, 29] on div at bounding box center [42, 17] width 59 height 34
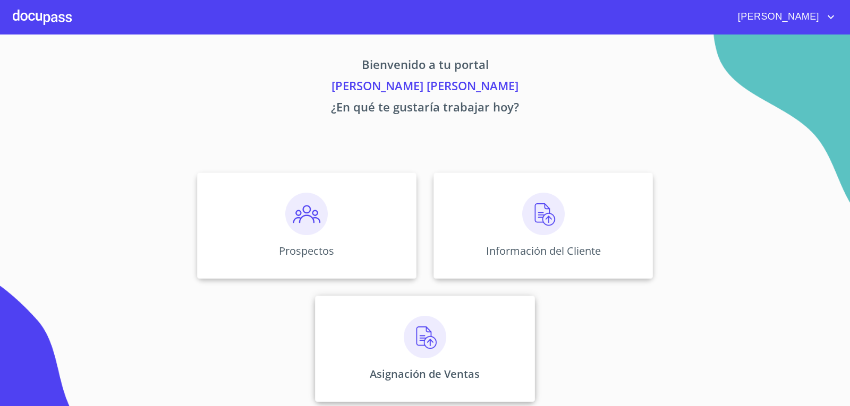
click at [452, 383] on div "Asignación de Ventas" at bounding box center [424, 349] width 219 height 106
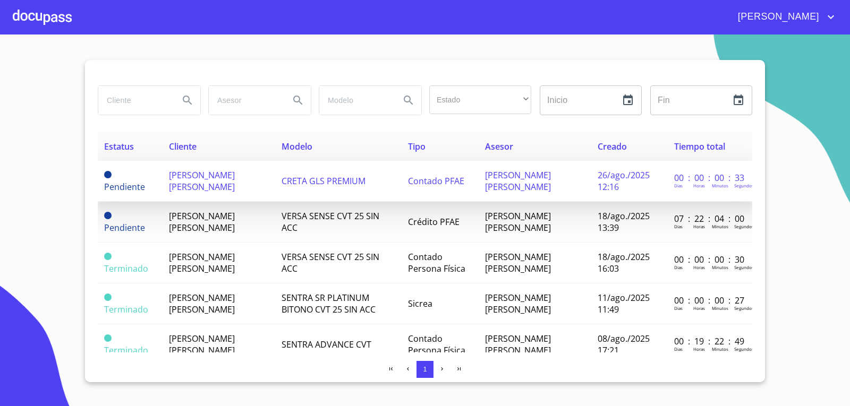
click at [331, 170] on td "CRETA GLS PREMIUM" at bounding box center [338, 181] width 127 height 41
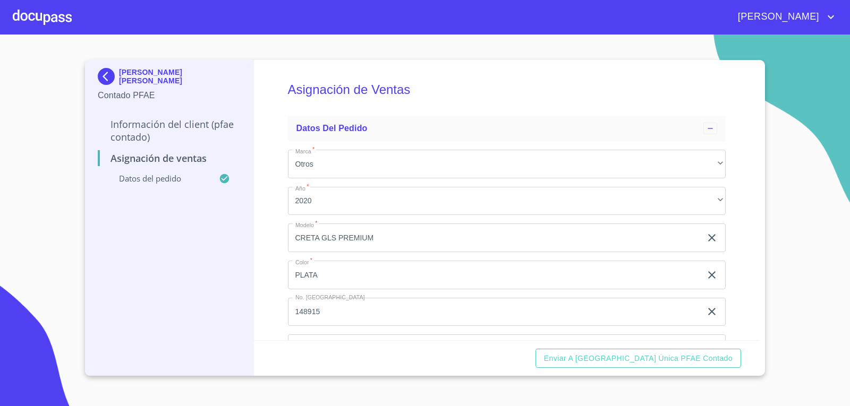
scroll to position [44, 0]
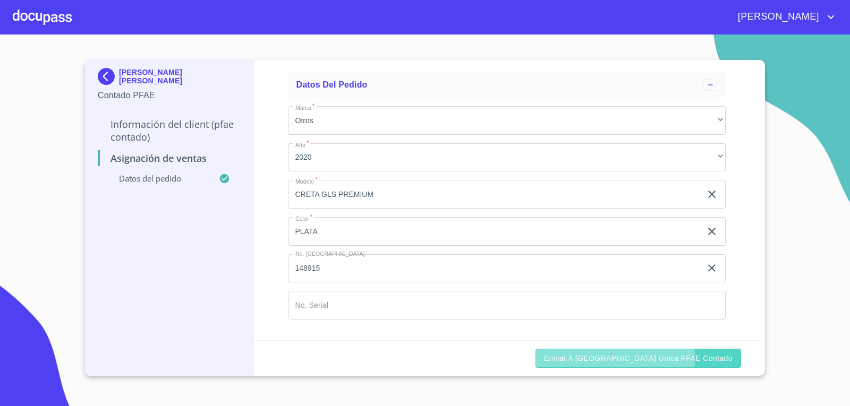
click at [654, 358] on span "Enviar a [GEOGRAPHIC_DATA] única PFAE contado" at bounding box center [638, 358] width 189 height 13
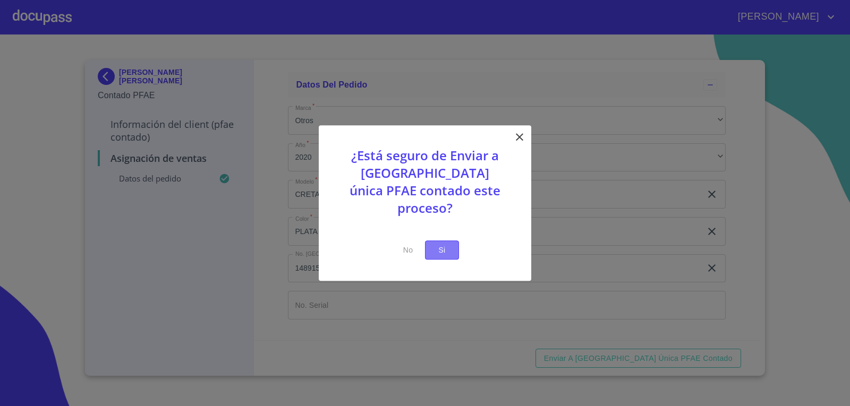
click at [438, 244] on span "Si" at bounding box center [441, 250] width 17 height 13
